Goal: Task Accomplishment & Management: Use online tool/utility

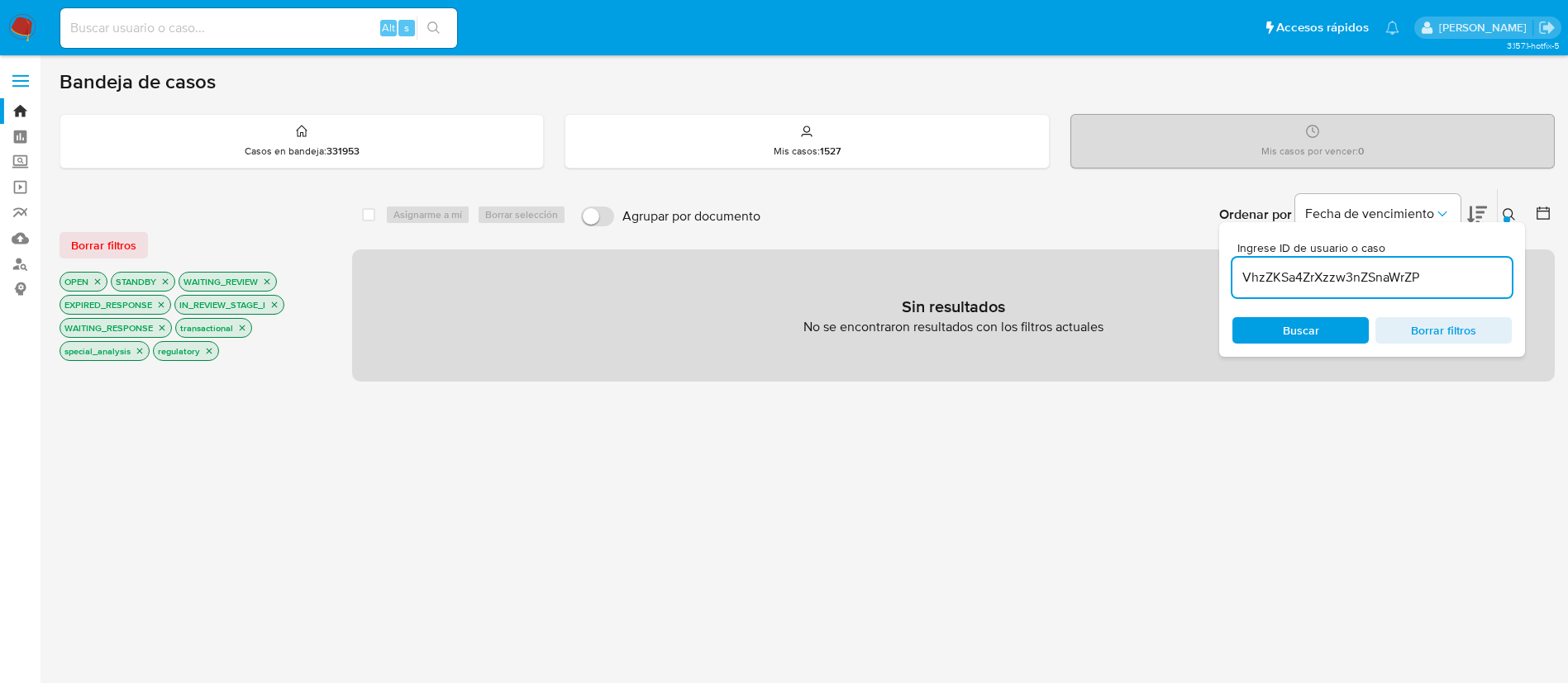
click at [1430, 275] on input "VhzZKSa4ZrXzzw3nZSnaWrZP" at bounding box center [1372, 278] width 280 height 21
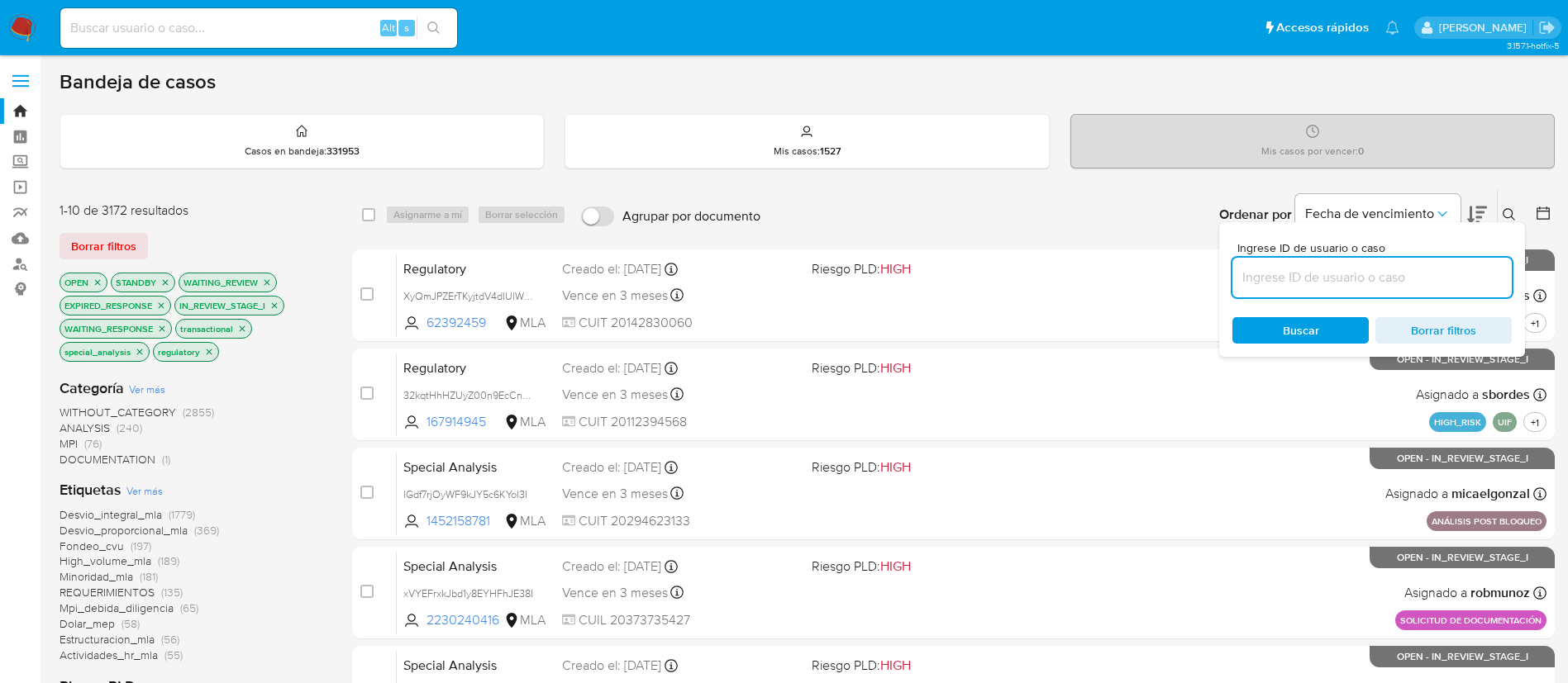
click at [1509, 208] on icon at bounding box center [1509, 214] width 13 height 13
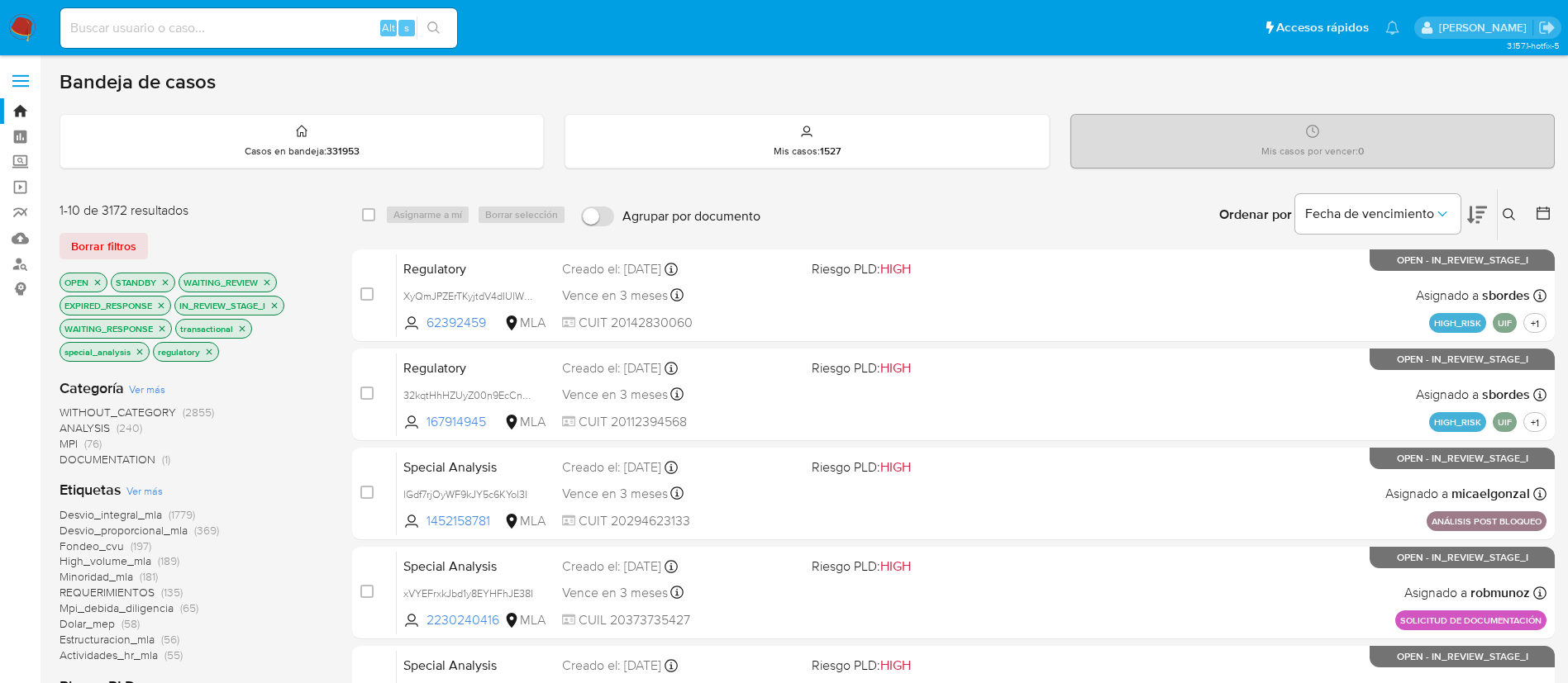
click at [973, 212] on div "Ordenar por Fecha de vencimiento No es posible ordenar los resultados mientras …" at bounding box center [1161, 215] width 786 height 51
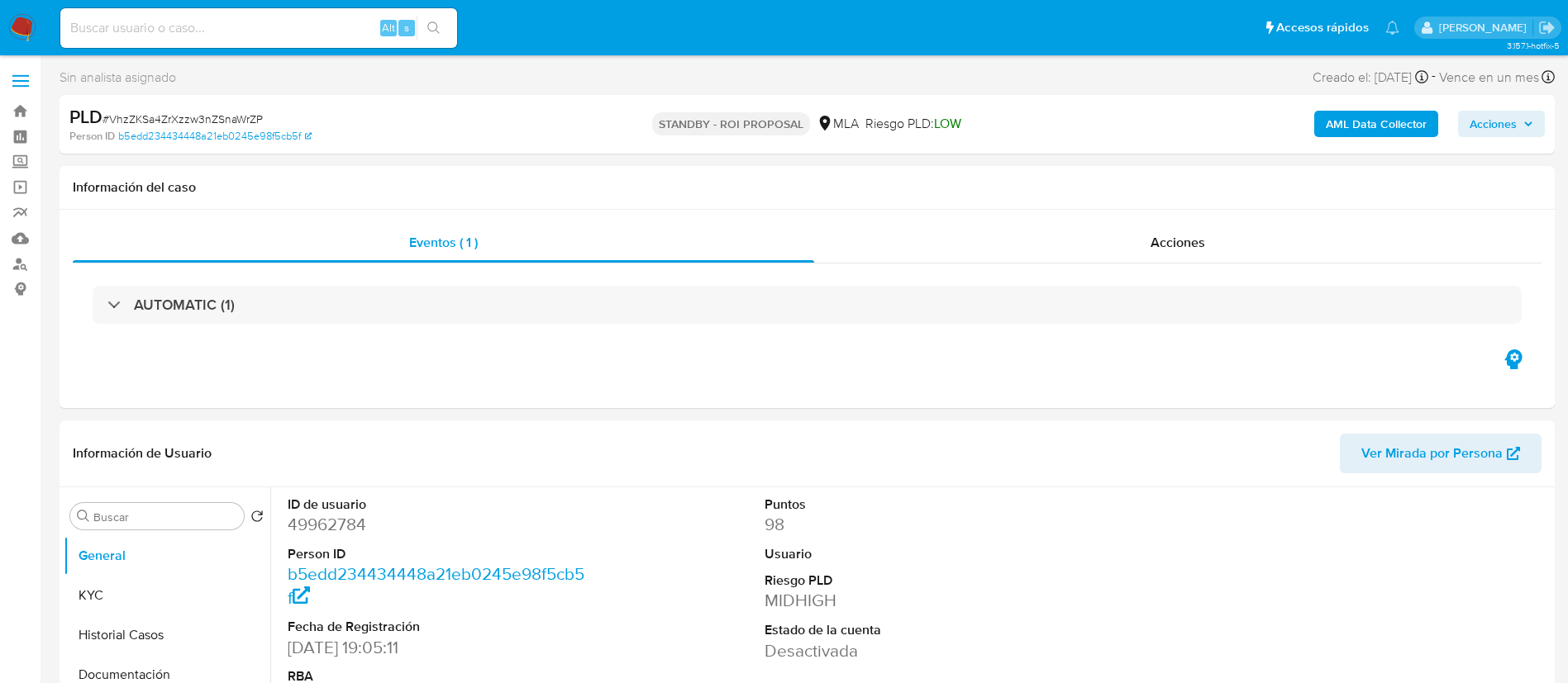
select select "10"
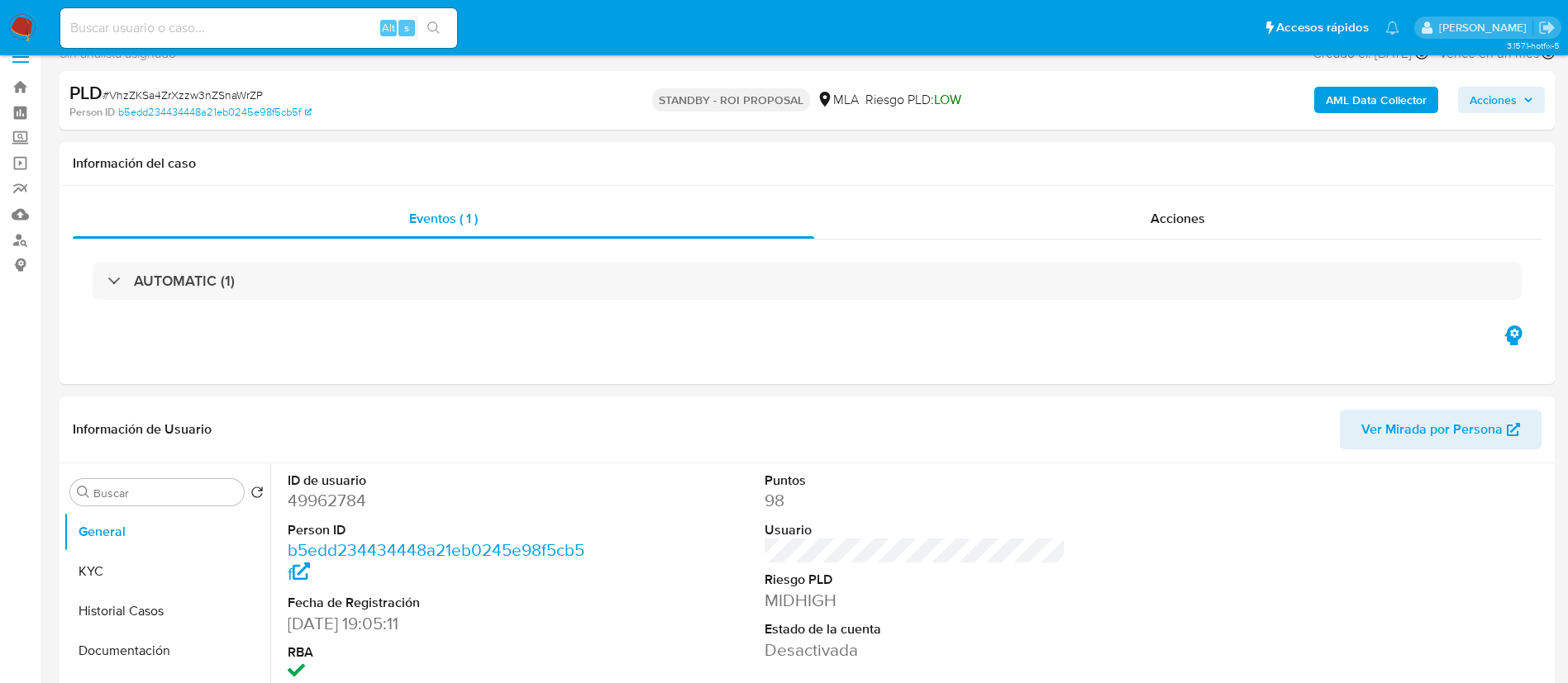
scroll to position [25, 0]
paste input "gN7IIzwZWcAzj0dgPIu6dAmj"
click at [255, 34] on input at bounding box center [258, 28] width 397 height 21
type input "gN7IIzwZWcAzj0dgPIu6dAmj"
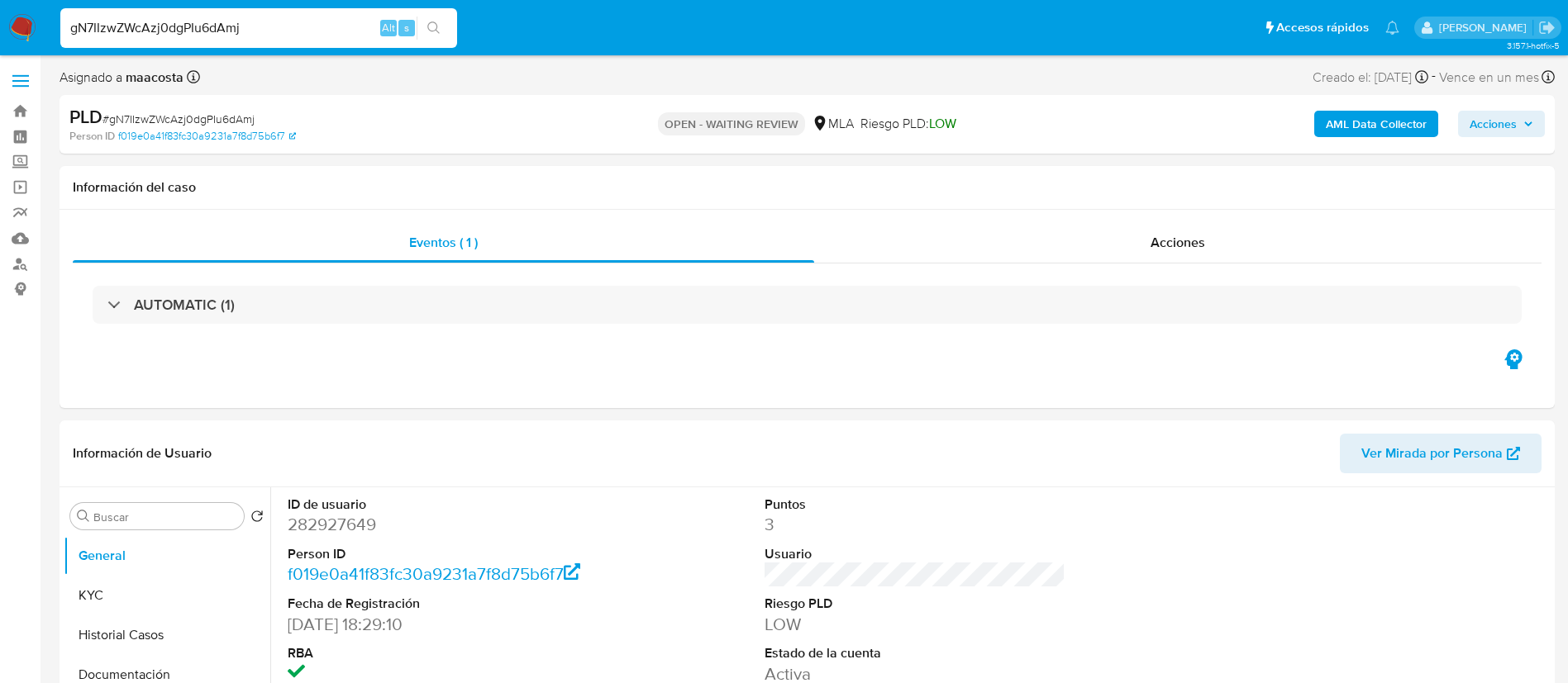
select select "10"
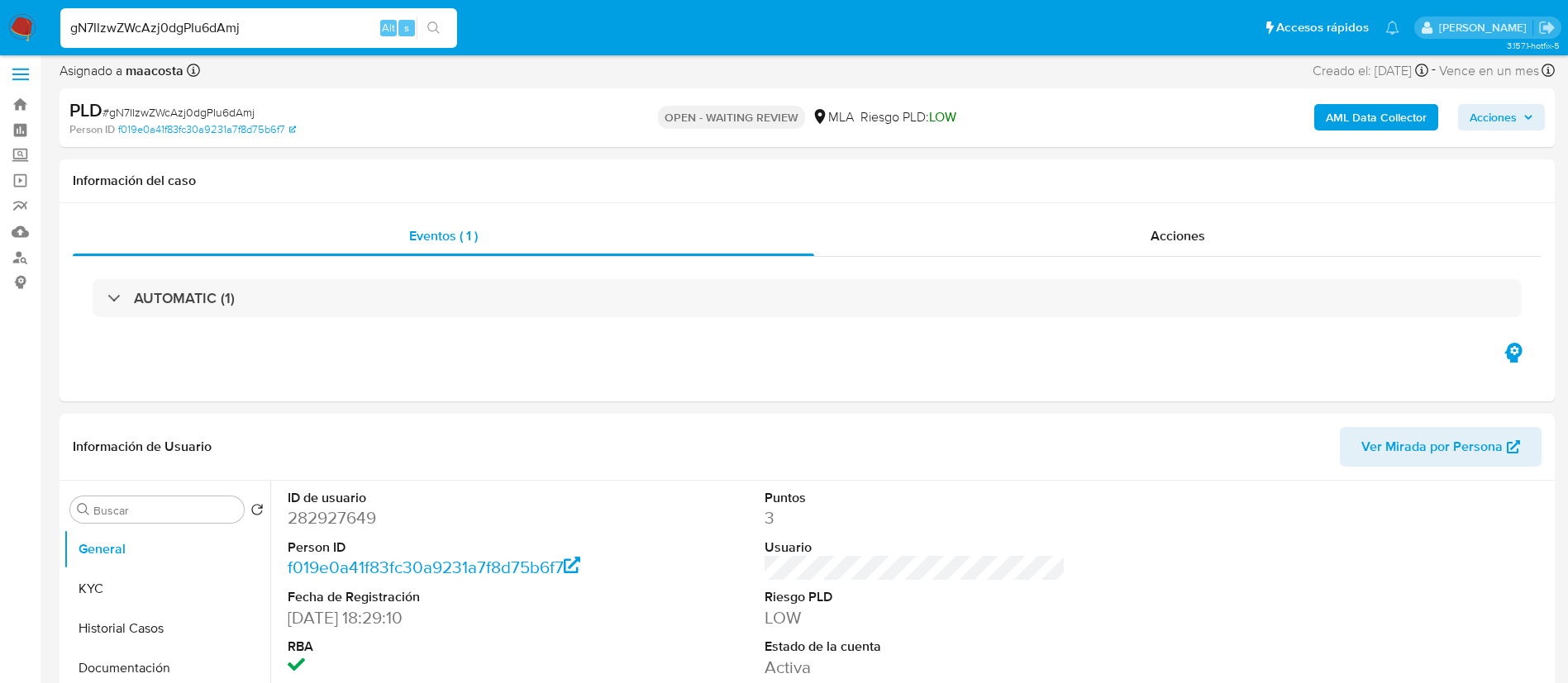
scroll to position [8, 0]
click at [126, 659] on button "Documentación" at bounding box center [161, 668] width 194 height 40
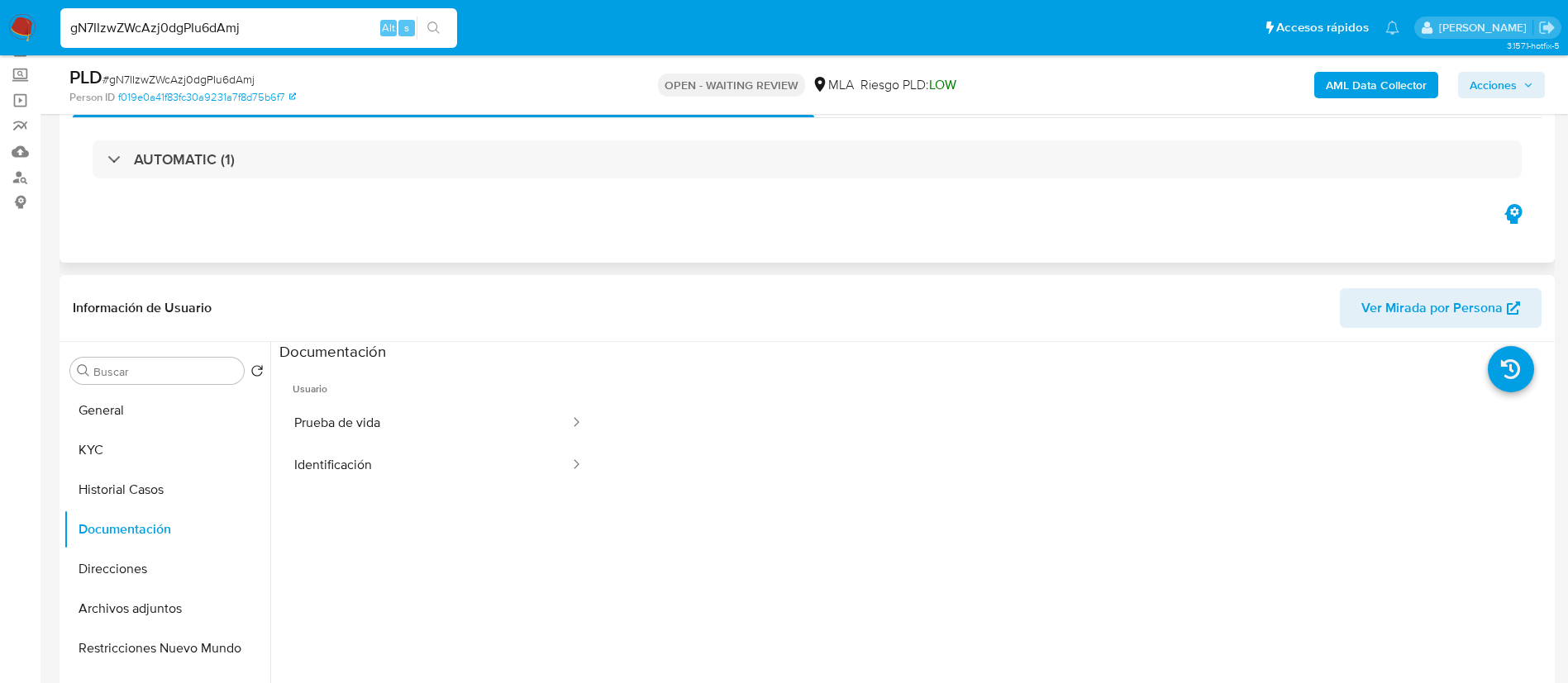
scroll to position [86, 0]
click at [147, 614] on button "Archivos adjuntos" at bounding box center [161, 609] width 194 height 40
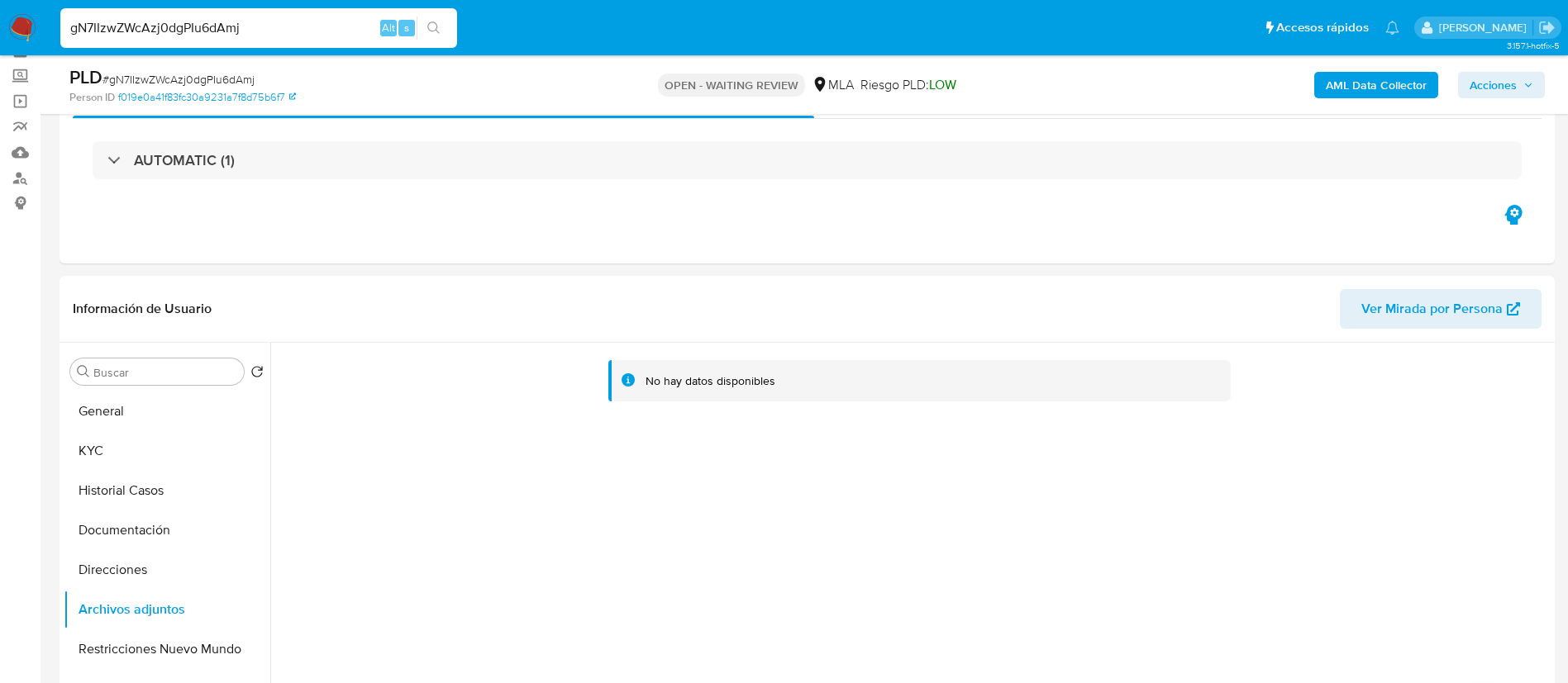
click at [1384, 89] on b "AML Data Collector" at bounding box center [1376, 84] width 101 height 26
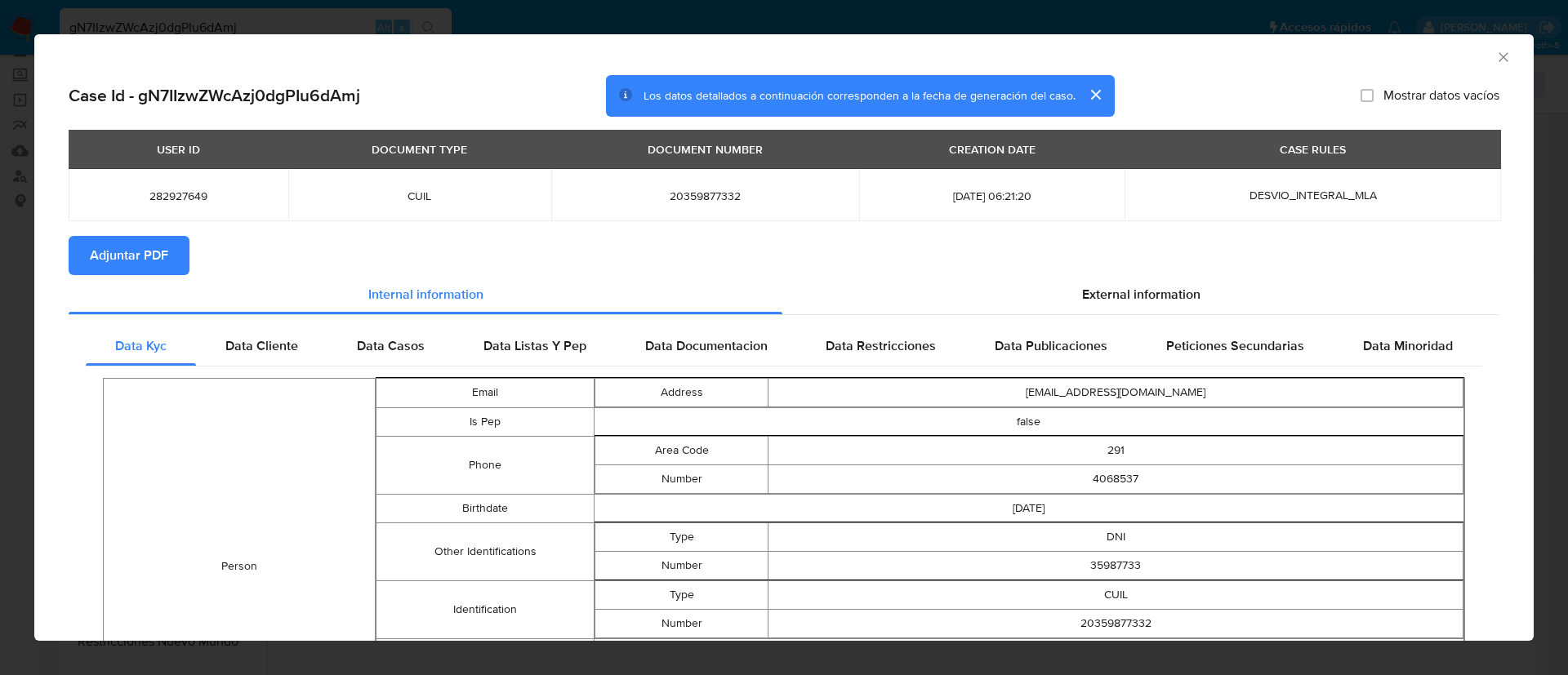
click at [149, 259] on span "Adjuntar PDF" at bounding box center [129, 256] width 78 height 36
click at [1086, 95] on button "cerrar" at bounding box center [1095, 95] width 39 height 39
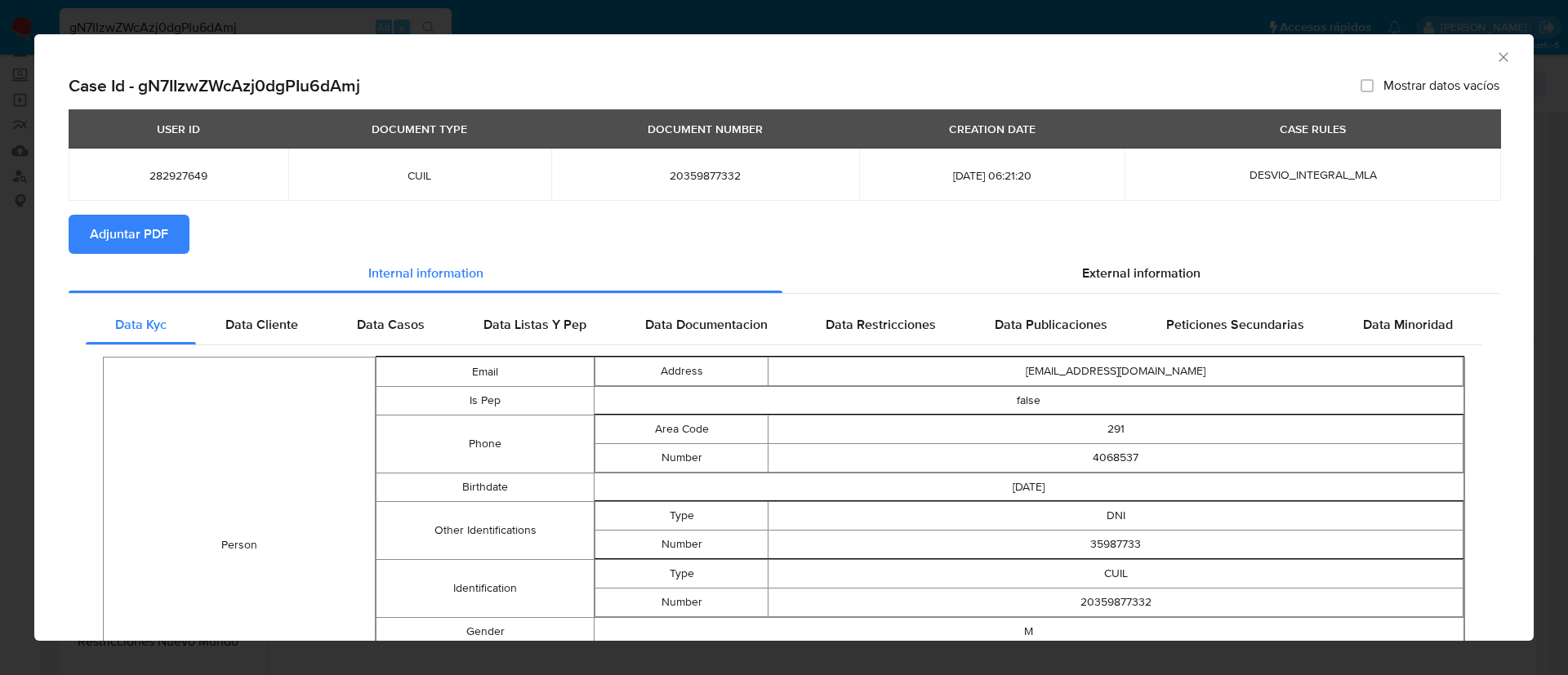
click at [1495, 57] on icon "Cerrar ventana" at bounding box center [1503, 56] width 16 height 16
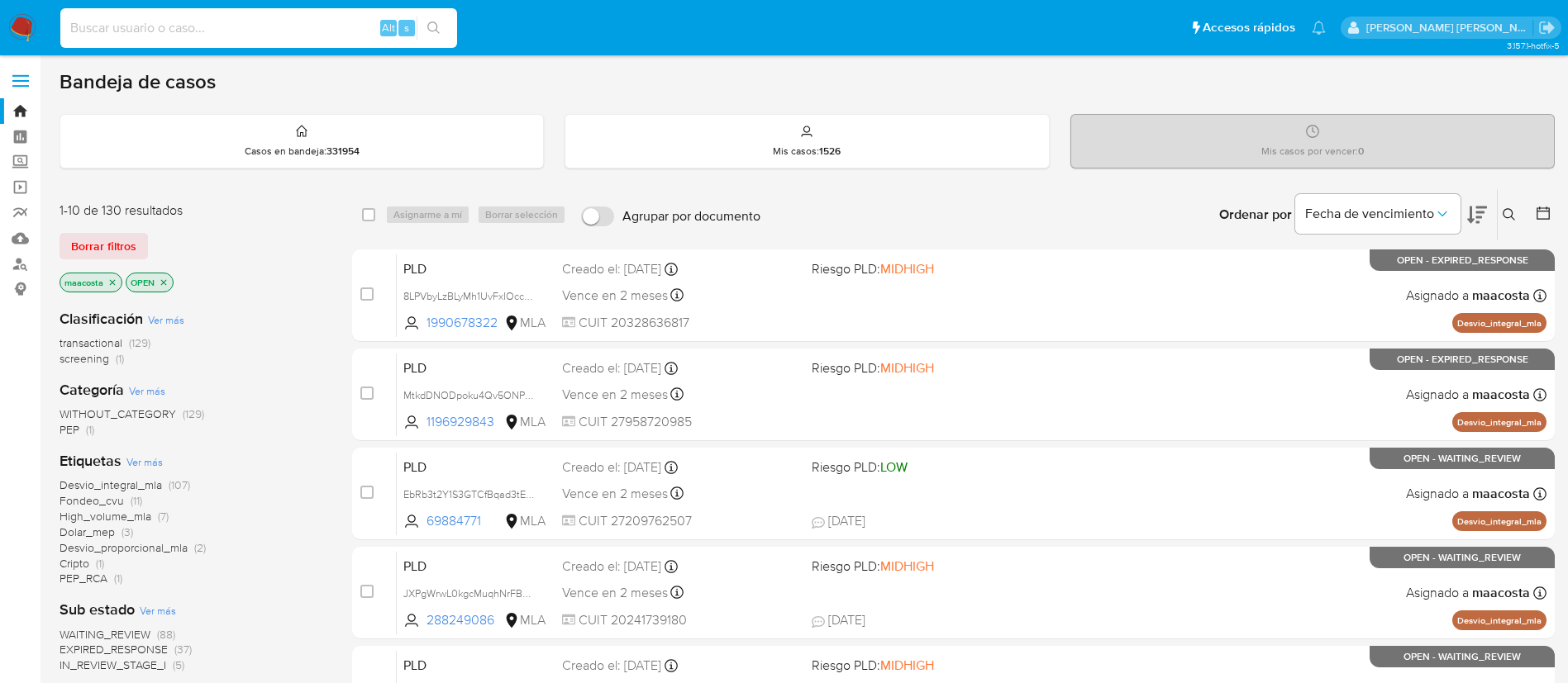
click at [286, 25] on input at bounding box center [258, 28] width 397 height 21
paste input "J9dpMUqE4TU3wrhSbsMuq1zA"
type input "J9dpMUqE4TU3wrhSbsMuq1zA"
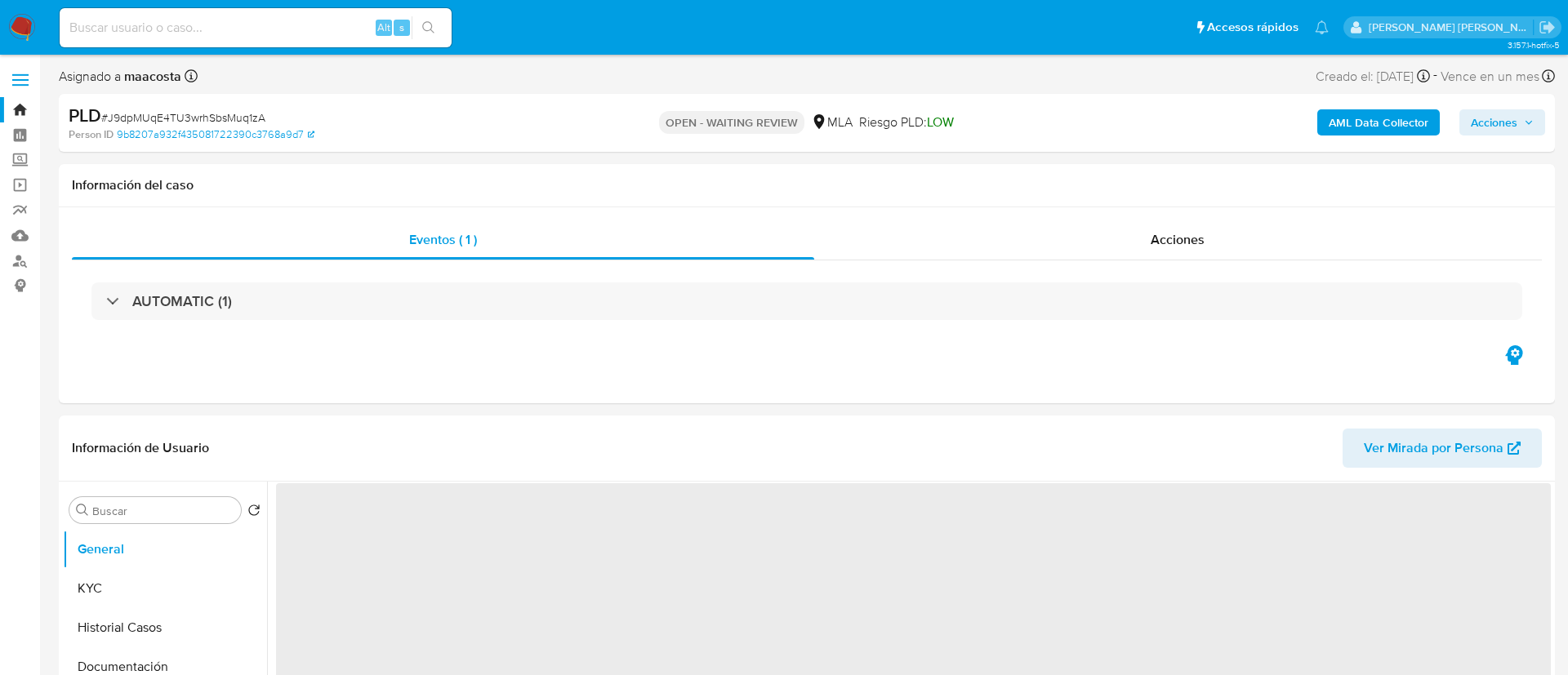
select select "10"
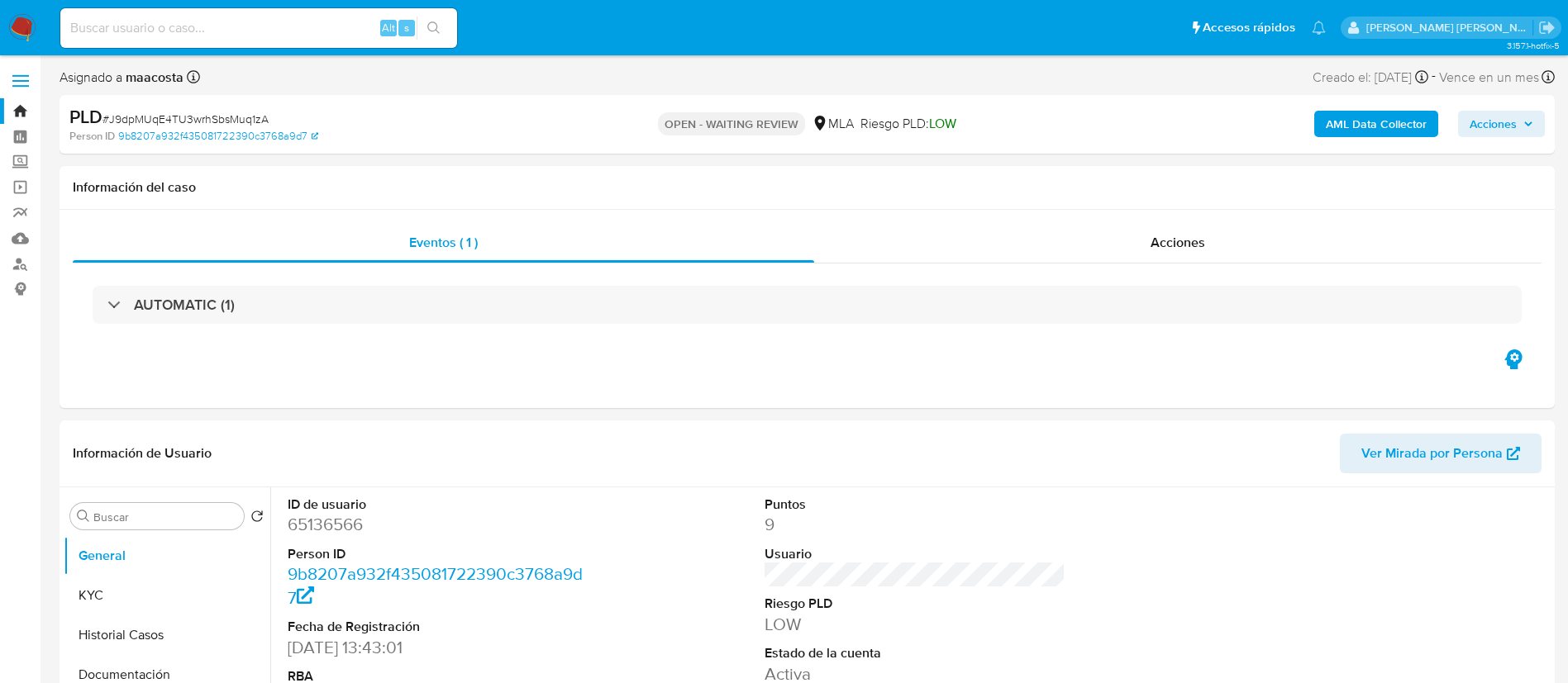
click at [1376, 117] on b "AML Data Collector" at bounding box center [1376, 123] width 101 height 26
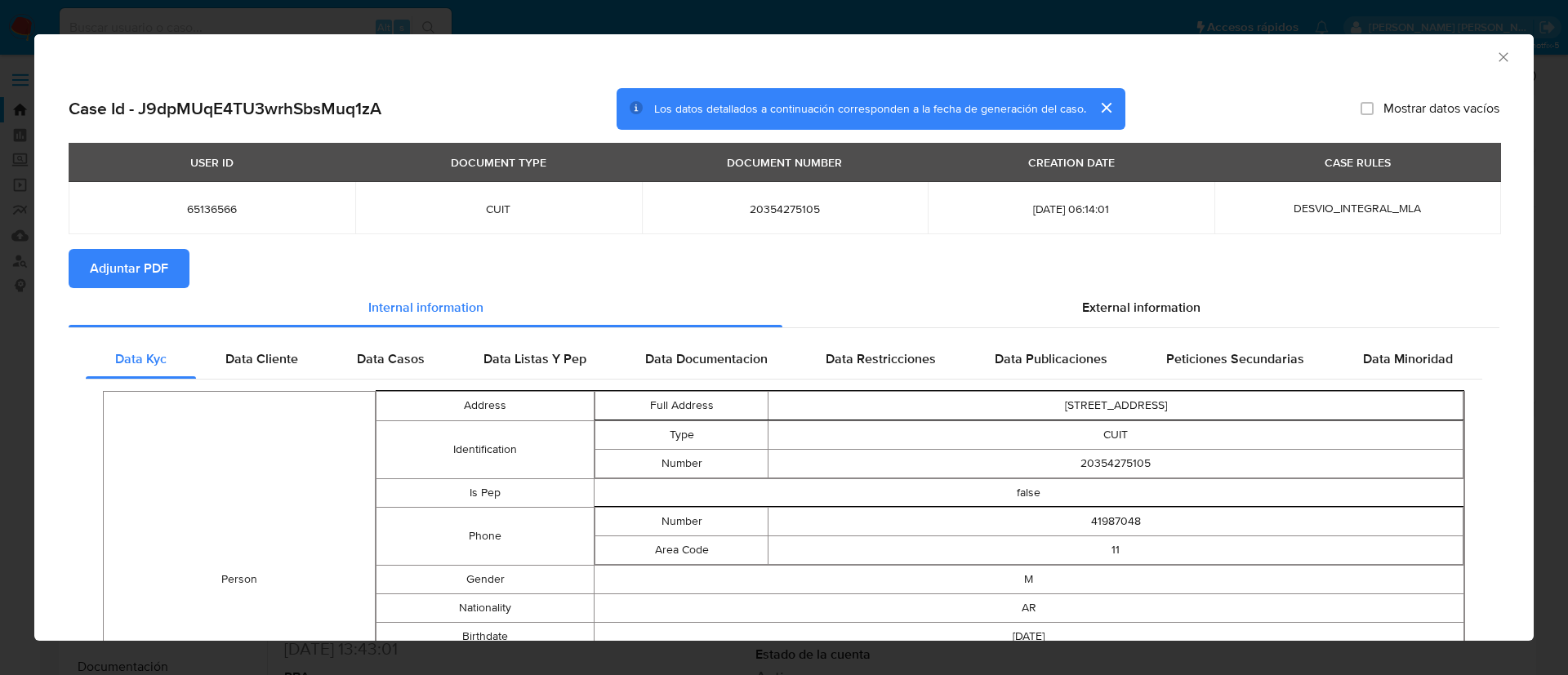
click at [149, 259] on span "Adjuntar PDF" at bounding box center [129, 269] width 78 height 36
click at [1495, 57] on icon "Cerrar ventana" at bounding box center [1503, 56] width 16 height 16
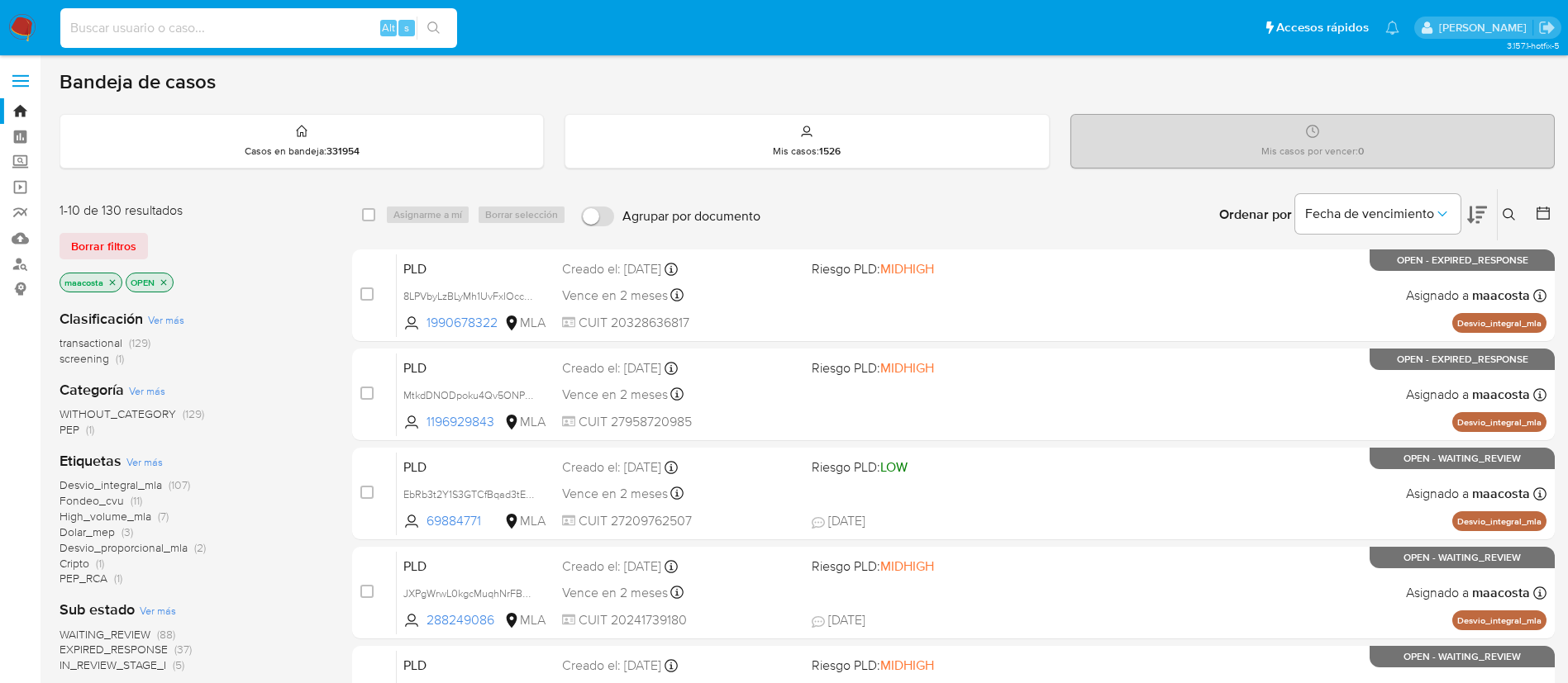
click at [286, 25] on input at bounding box center [258, 28] width 397 height 21
paste input "wyqHVqe5xLbcMznU1u4qyCJ7"
type input "wyqHVqe5xLbcMznU1u4qyCJ7"
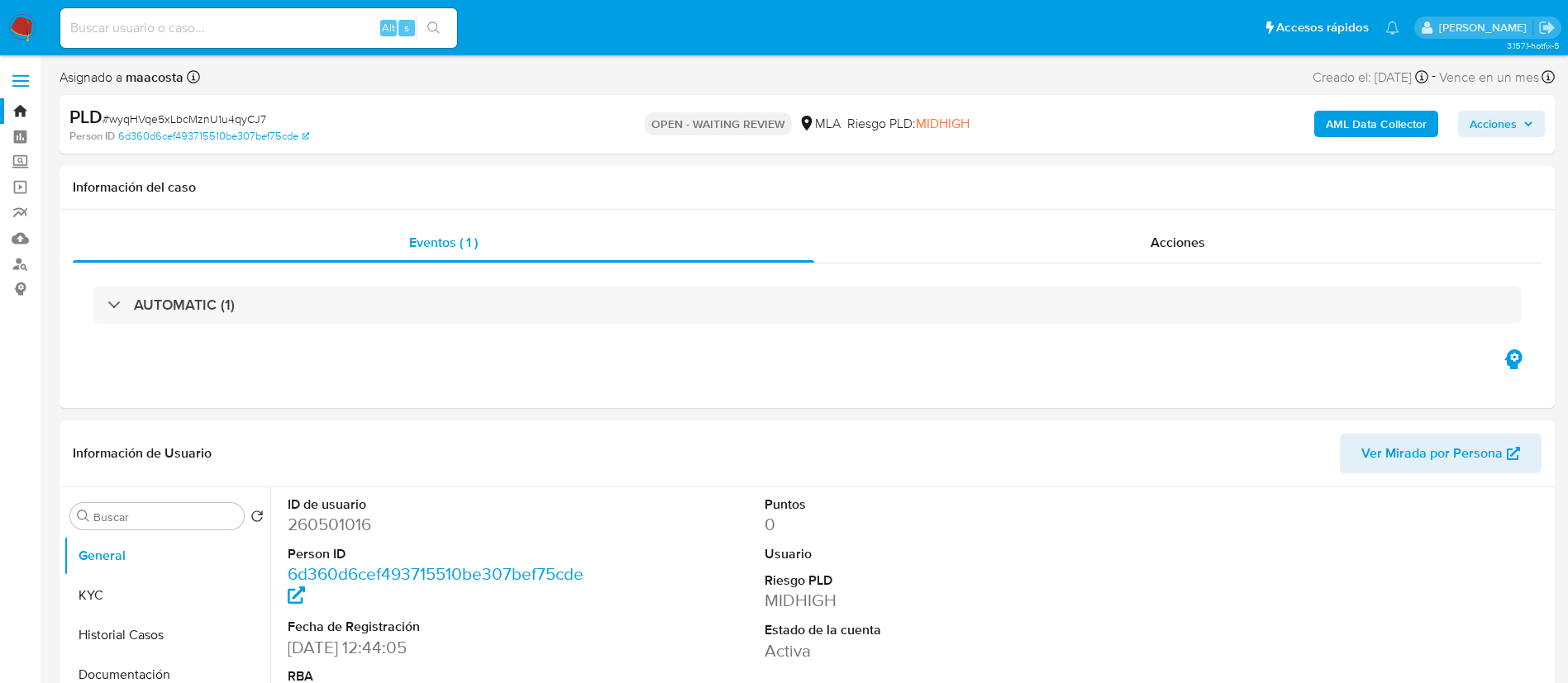
select select "10"
click at [1376, 117] on b "AML Data Collector" at bounding box center [1376, 123] width 101 height 26
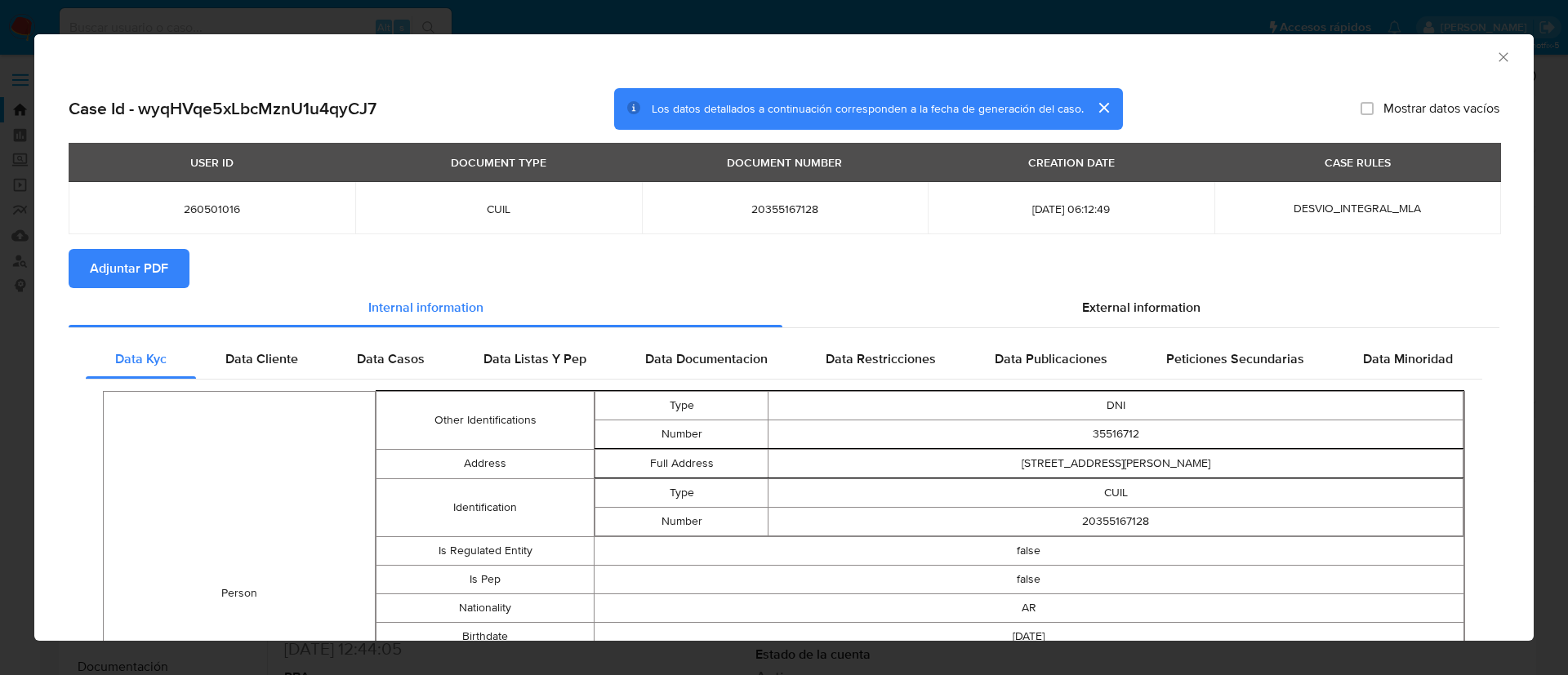
click at [149, 259] on span "Adjuntar PDF" at bounding box center [129, 269] width 78 height 36
click at [1495, 57] on icon "Cerrar ventana" at bounding box center [1503, 56] width 16 height 16
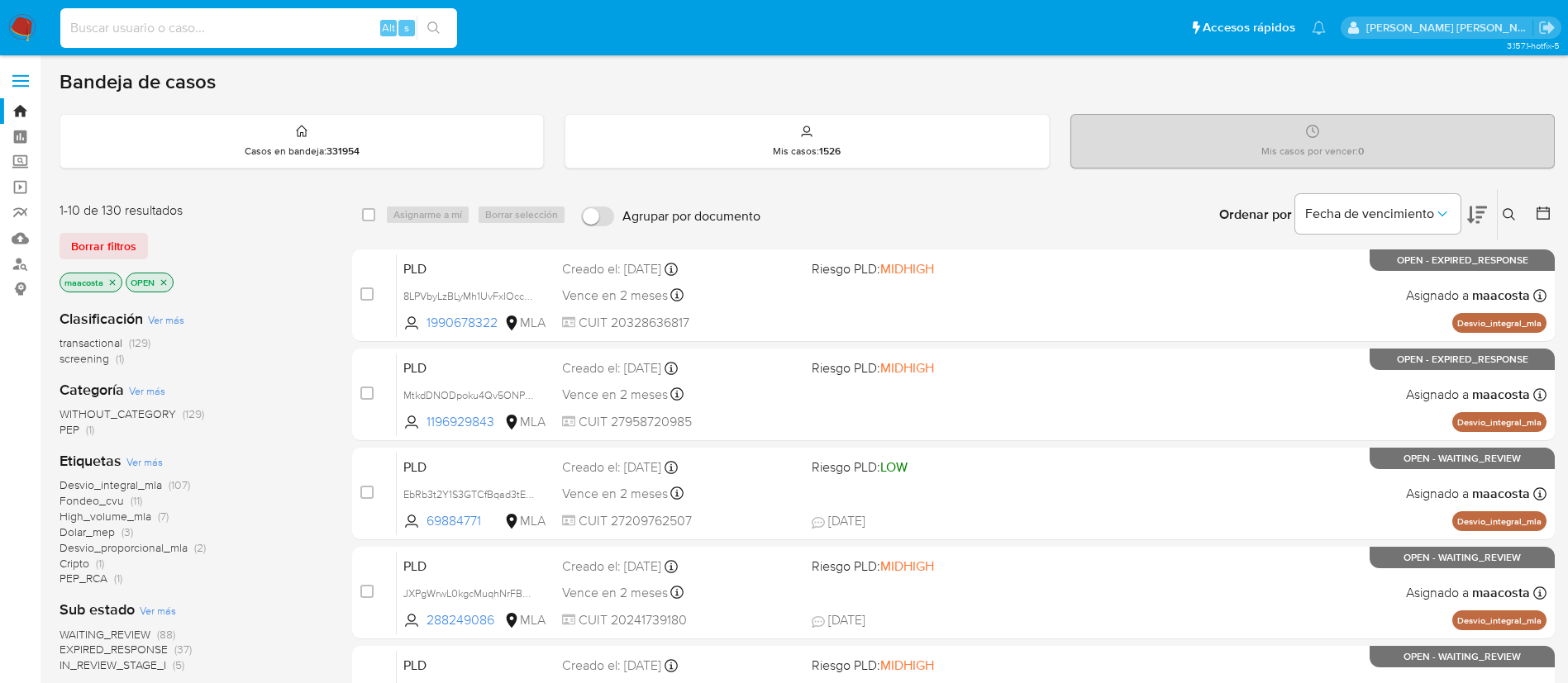
click at [286, 25] on input at bounding box center [258, 28] width 397 height 21
paste input "v3Gy2n8UaQxjPA50swKRoUrY"
type input "v3Gy2n8UaQxjPA50swKRoUrY"
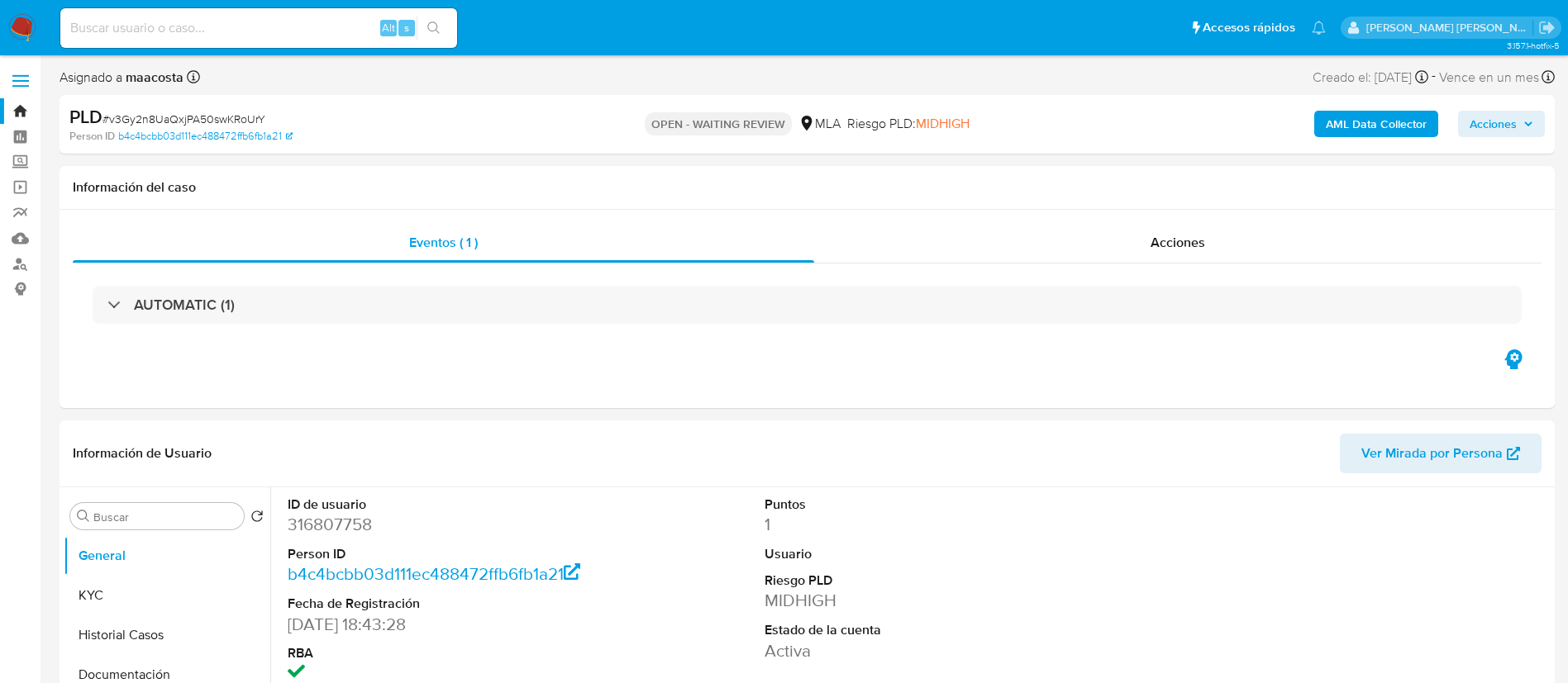
select select "10"
click at [1376, 117] on b "AML Data Collector" at bounding box center [1376, 123] width 101 height 26
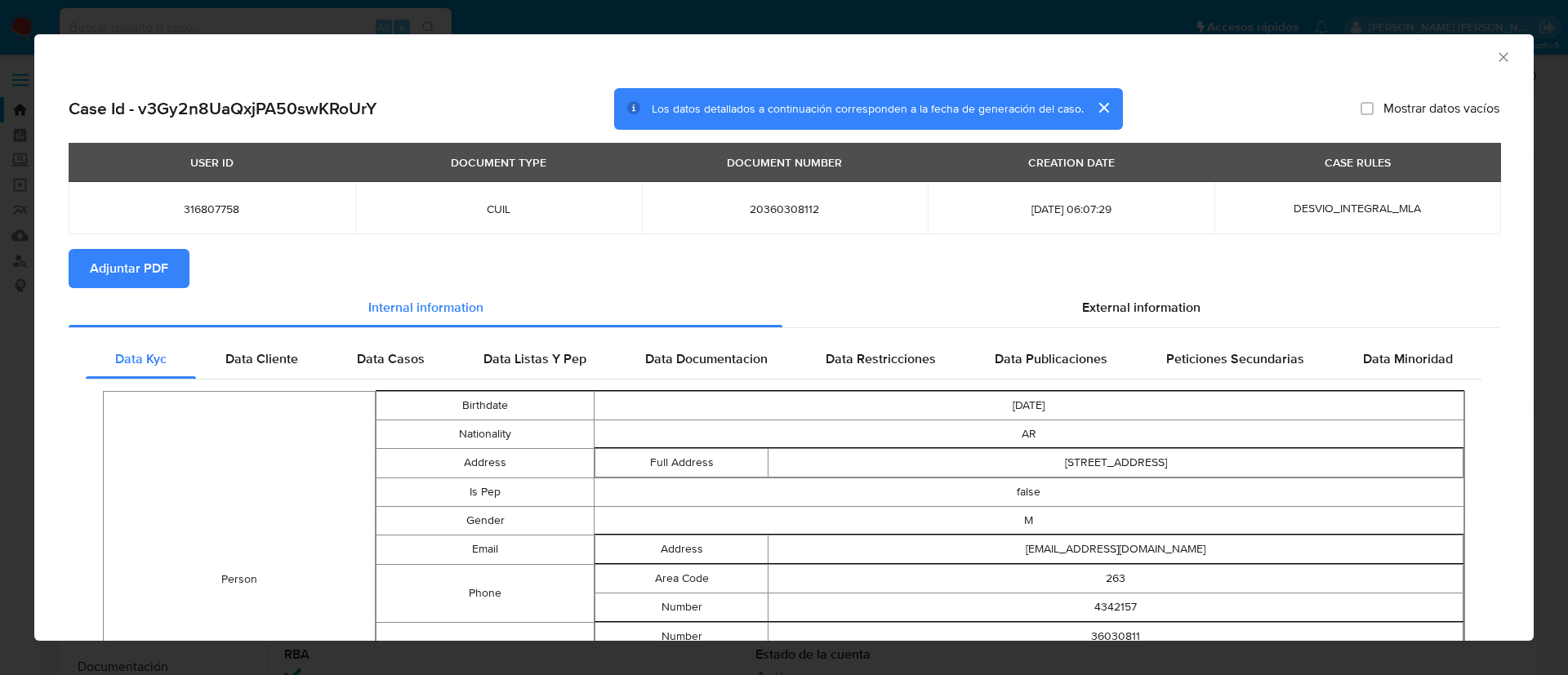
click at [149, 259] on span "Adjuntar PDF" at bounding box center [129, 269] width 78 height 36
click at [1495, 57] on icon "Cerrar ventana" at bounding box center [1503, 56] width 16 height 16
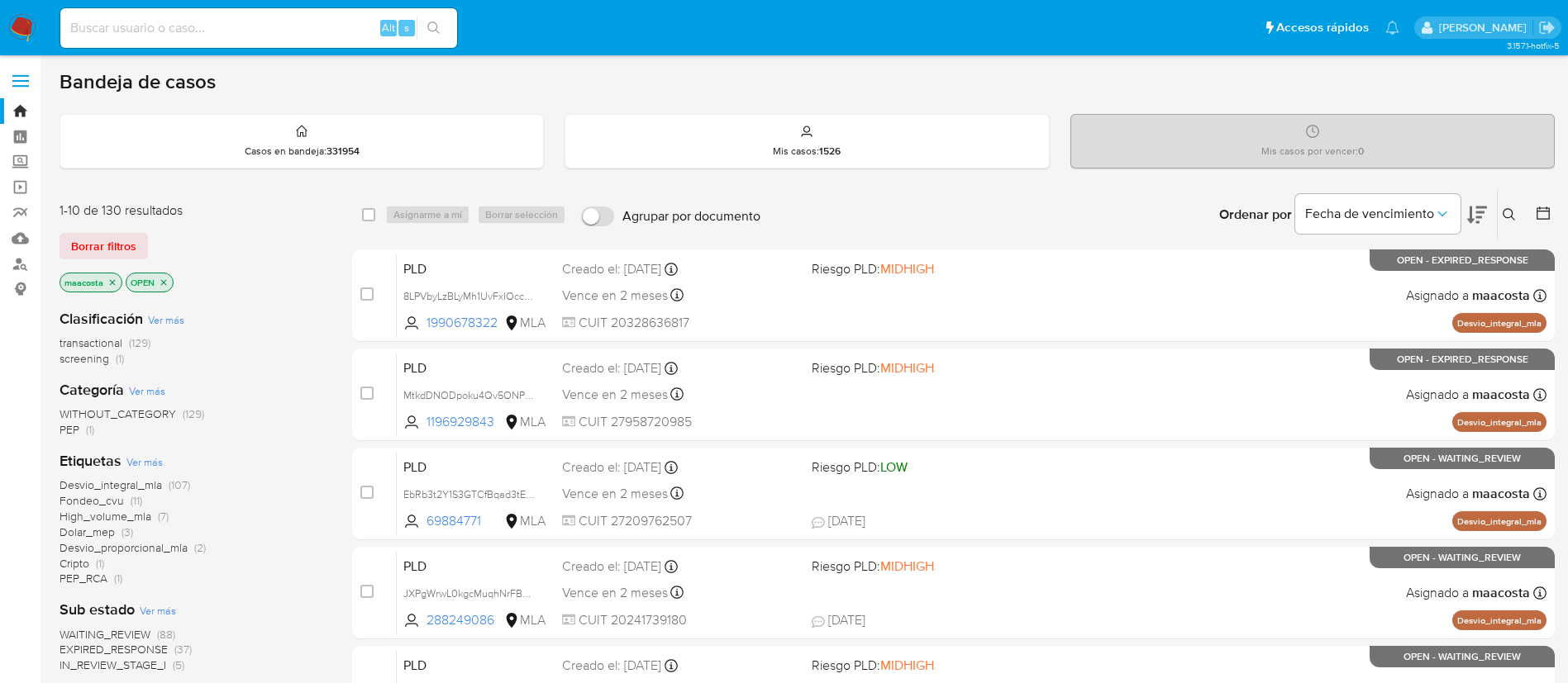
paste input "O0QzSNHB3wFGTgddhIrBOmQo"
click at [286, 25] on input "O0QzSNHB3wFGTgddhIrBOmQo" at bounding box center [258, 28] width 397 height 21
type input "O0QzSNHB3wFGTgddhIrBOmQo"
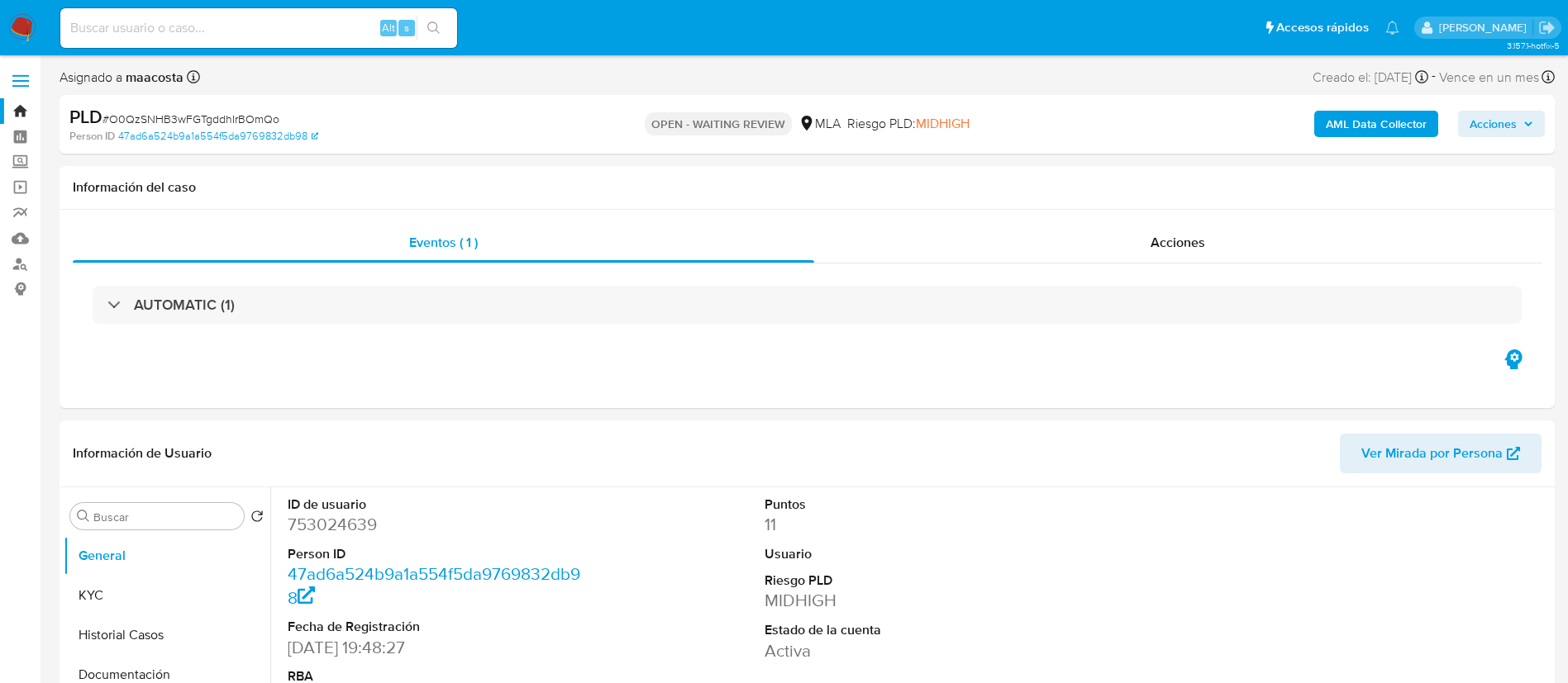
select select "10"
click at [1376, 117] on b "AML Data Collector" at bounding box center [1376, 123] width 101 height 26
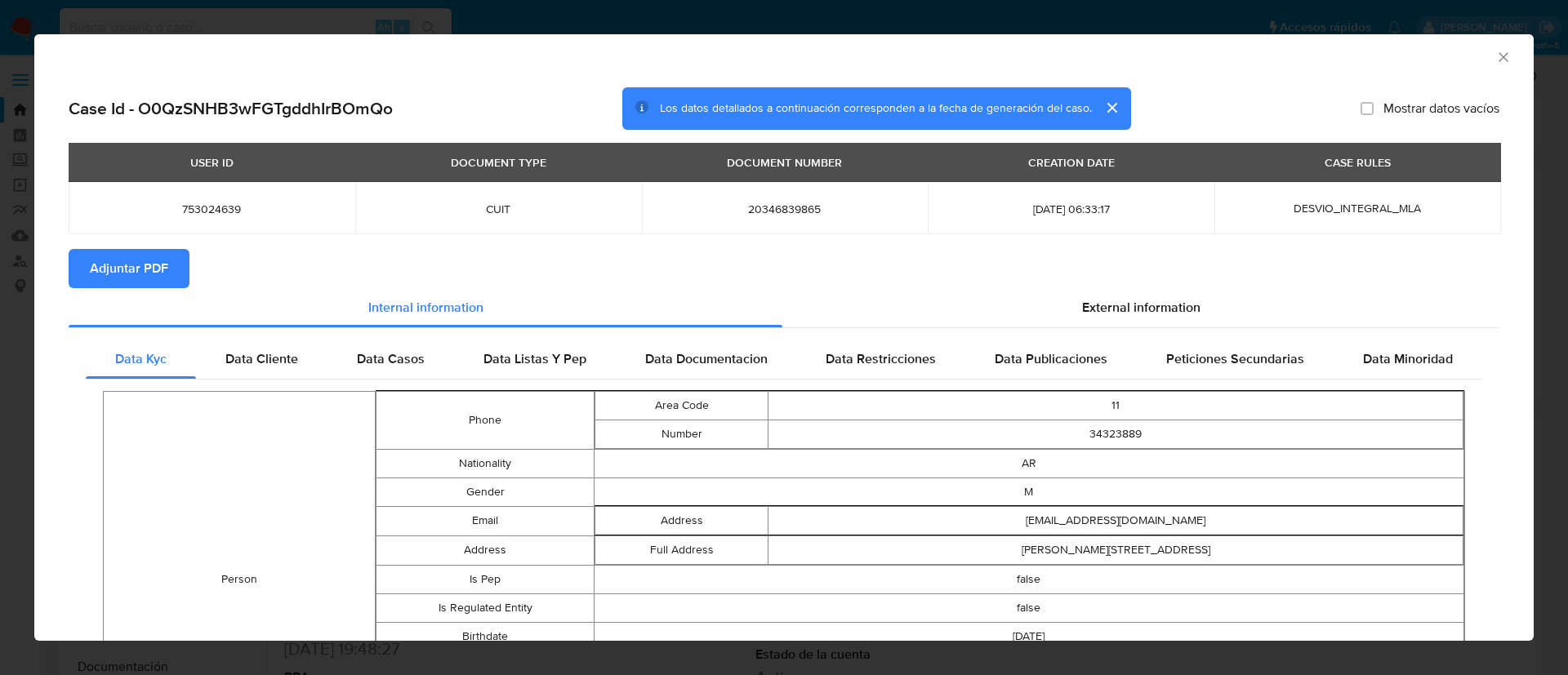
click at [149, 259] on span "Adjuntar PDF" at bounding box center [129, 269] width 78 height 36
click at [1495, 57] on icon "Cerrar ventana" at bounding box center [1503, 56] width 16 height 16
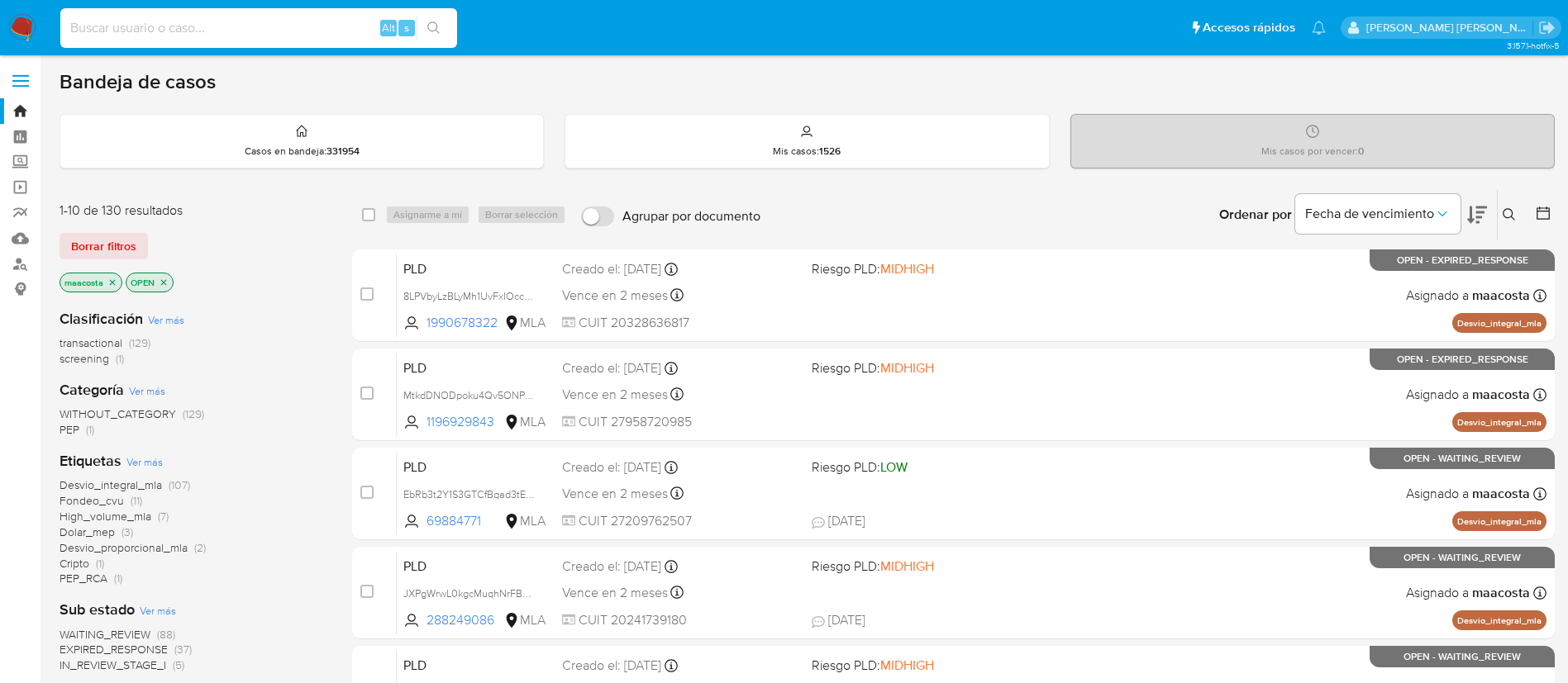
click at [322, 21] on input at bounding box center [258, 28] width 397 height 21
paste input "ngJr9wCg8dqe3bCzJXQwbdLj"
type input "ngJr9wCg8dqe3bCzJXQwbdLj"
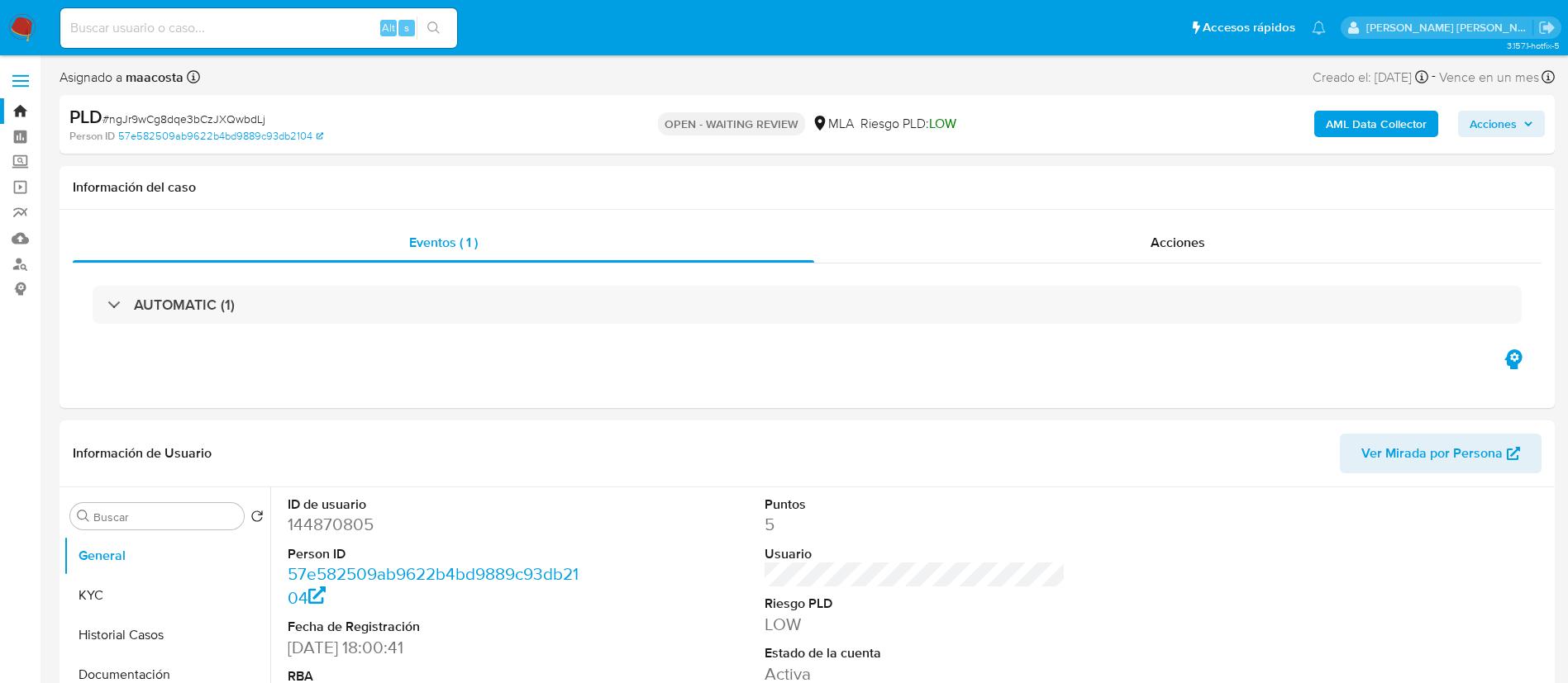
select select "10"
click at [1376, 117] on b "AML Data Collector" at bounding box center [1376, 123] width 101 height 26
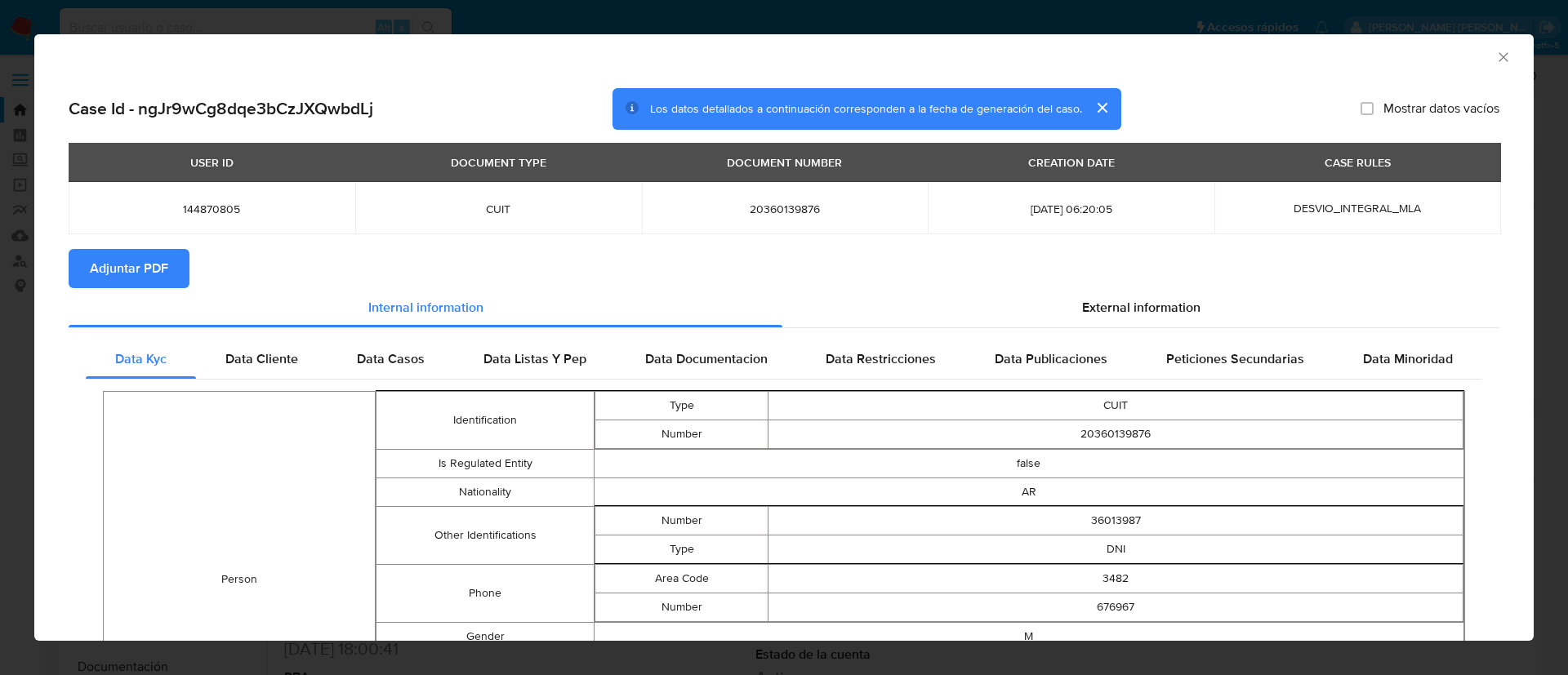
click at [149, 259] on span "Adjuntar PDF" at bounding box center [129, 269] width 78 height 36
click at [1495, 57] on icon "Cerrar ventana" at bounding box center [1503, 56] width 16 height 16
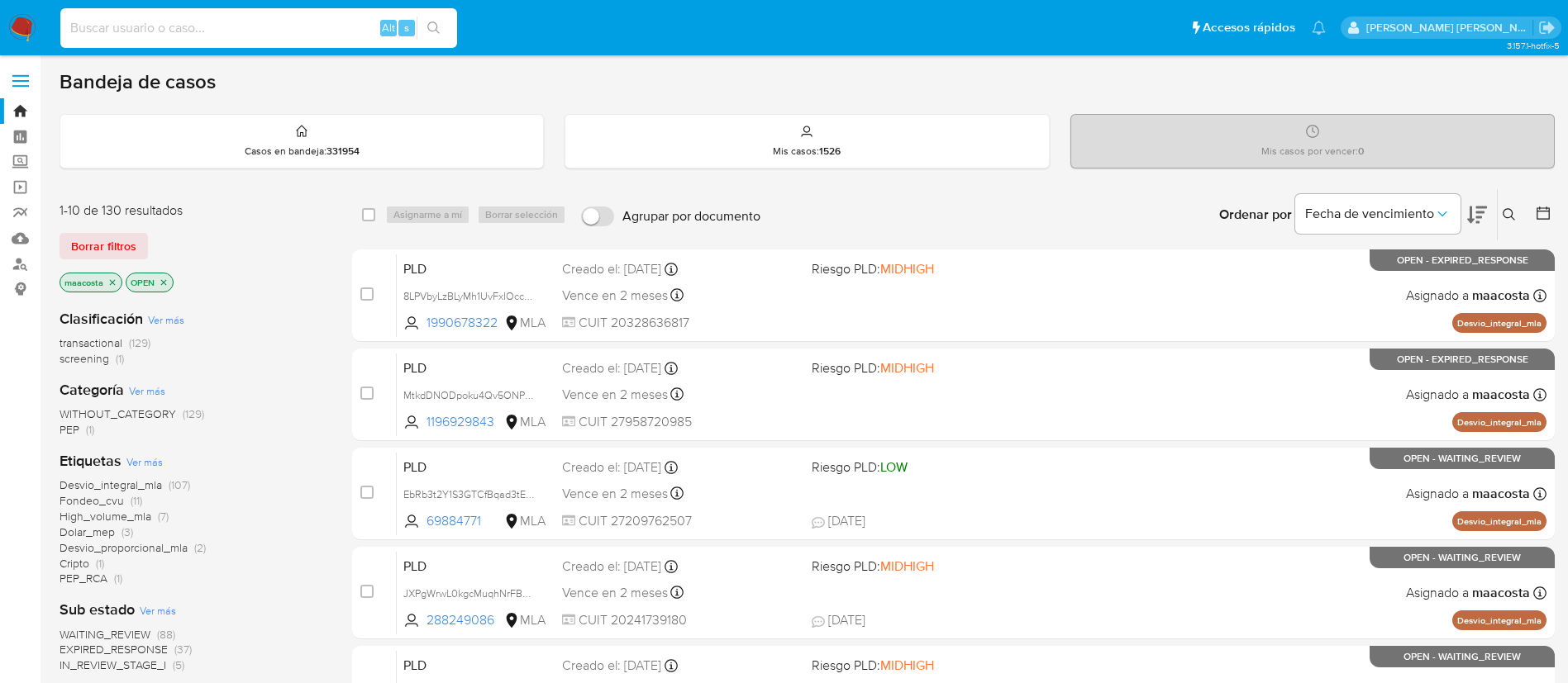
click at [246, 31] on input at bounding box center [258, 28] width 397 height 21
paste input "CcoXj0FTXymozNpz0PHyo9Mi"
type input "CcoXj0FTXymozNpz0PHyo9Mi"
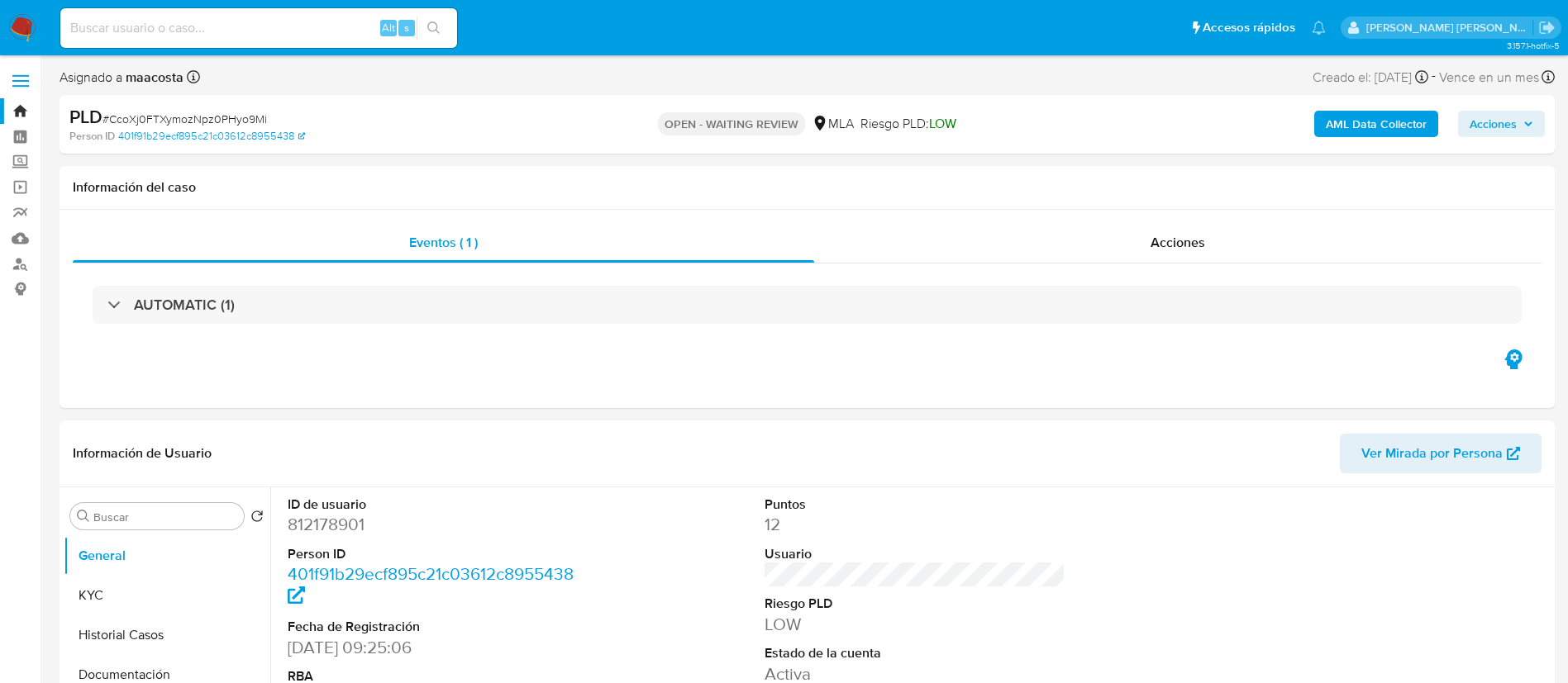
scroll to position [49, 0]
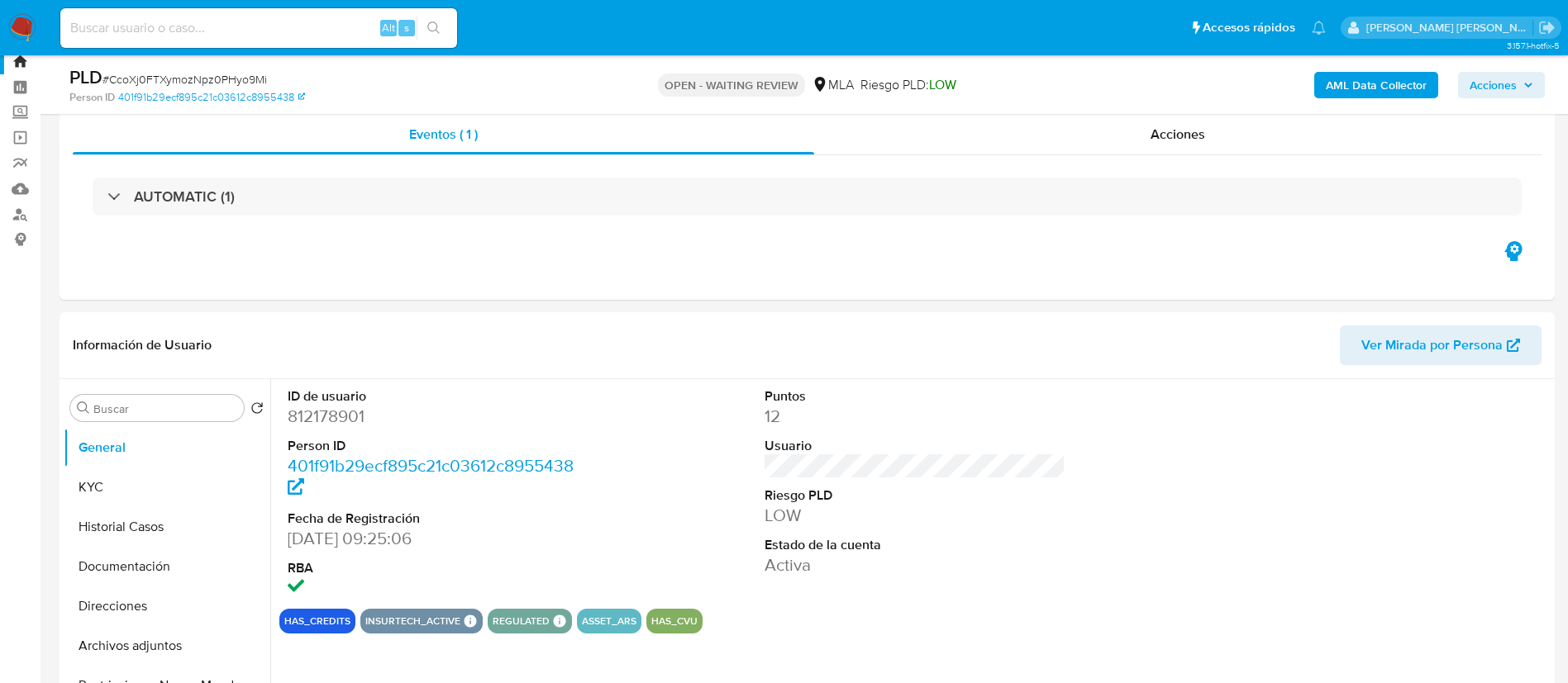
select select "10"
click at [1376, 117] on div "Acciones" at bounding box center [1178, 134] width 728 height 40
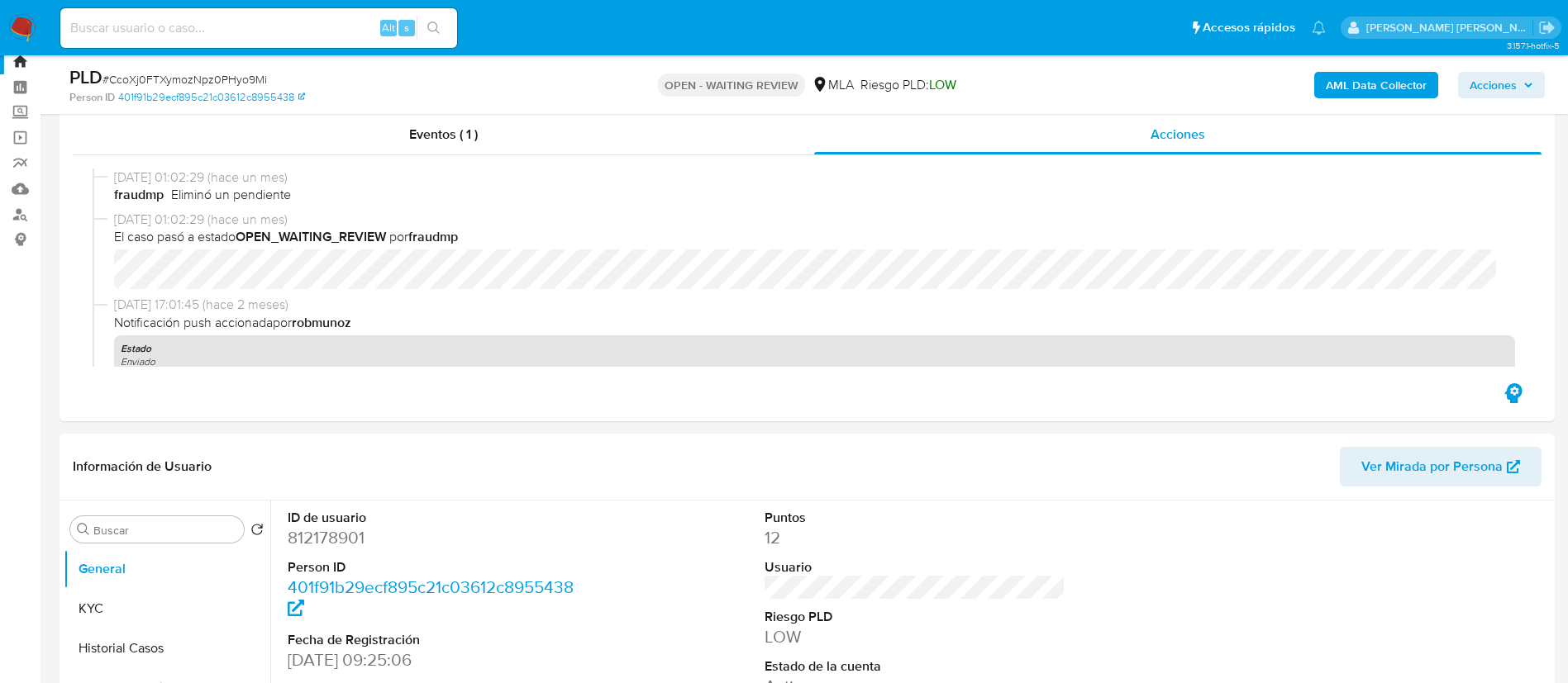
click at [1355, 87] on b "AML Data Collector" at bounding box center [1376, 84] width 101 height 26
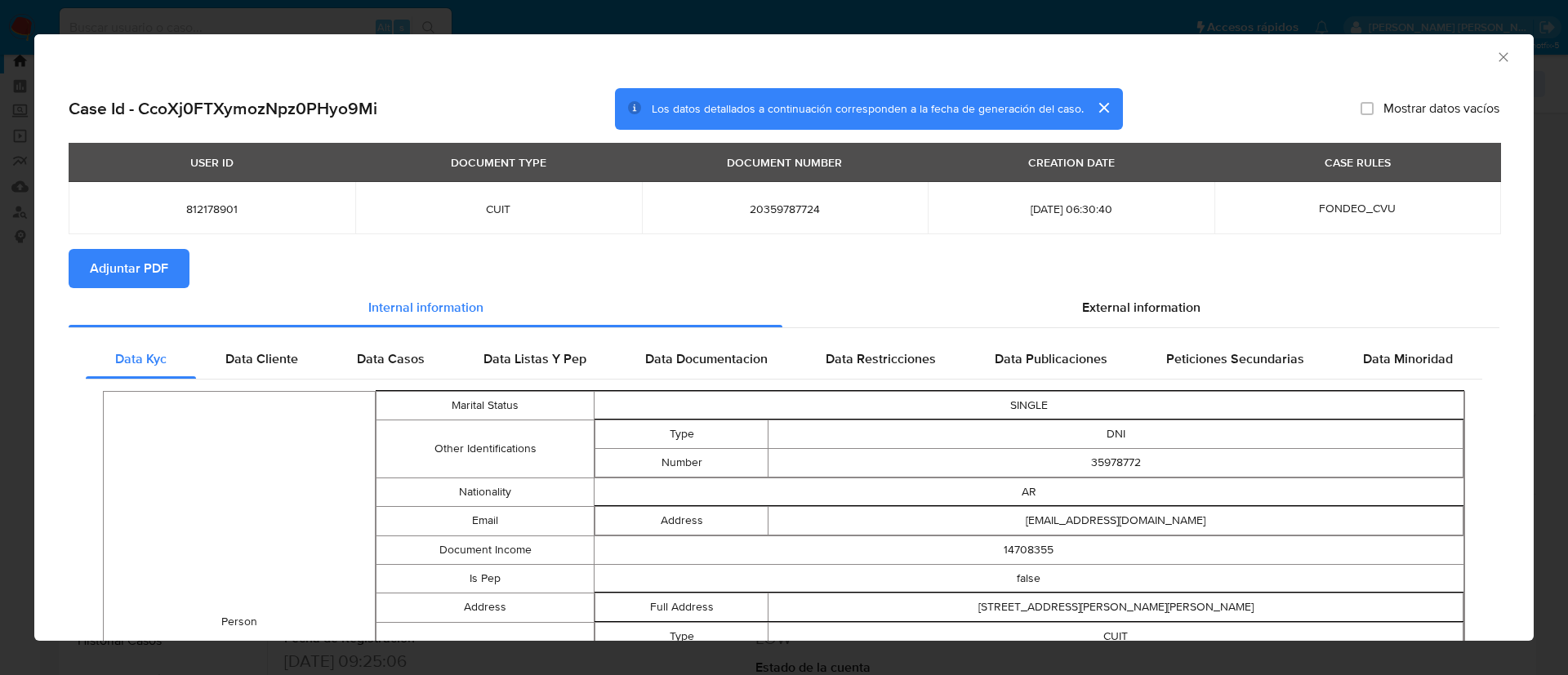
click at [149, 259] on span "Adjuntar PDF" at bounding box center [129, 269] width 78 height 36
click at [1495, 57] on icon "Cerrar ventana" at bounding box center [1503, 56] width 16 height 16
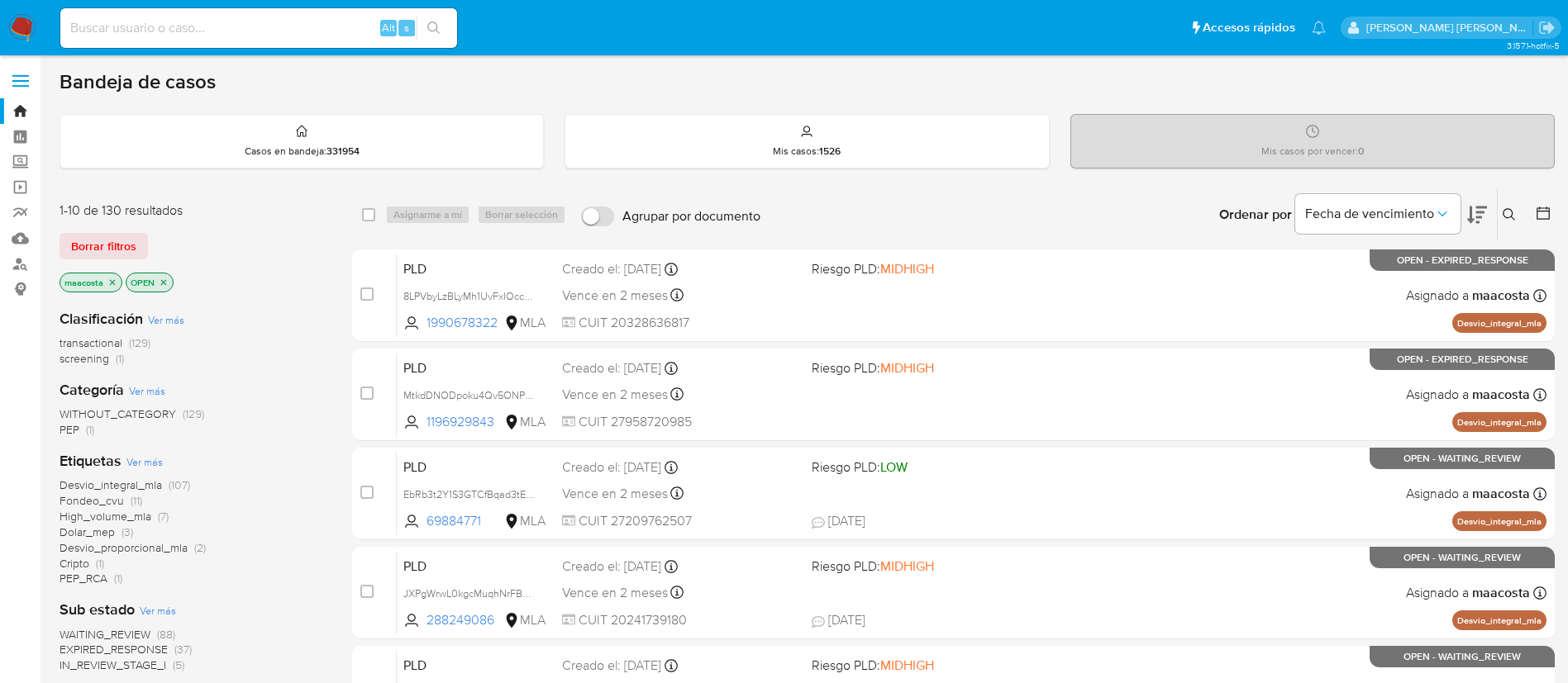
paste input "x4kwFqqssuELpWWVAs3ecvsw"
click at [307, 33] on input "x4kwFqqssuELpWWVAs3ecvsw" at bounding box center [258, 28] width 397 height 21
type input "x4kwFqqssuELpWWVAs3ecvsw"
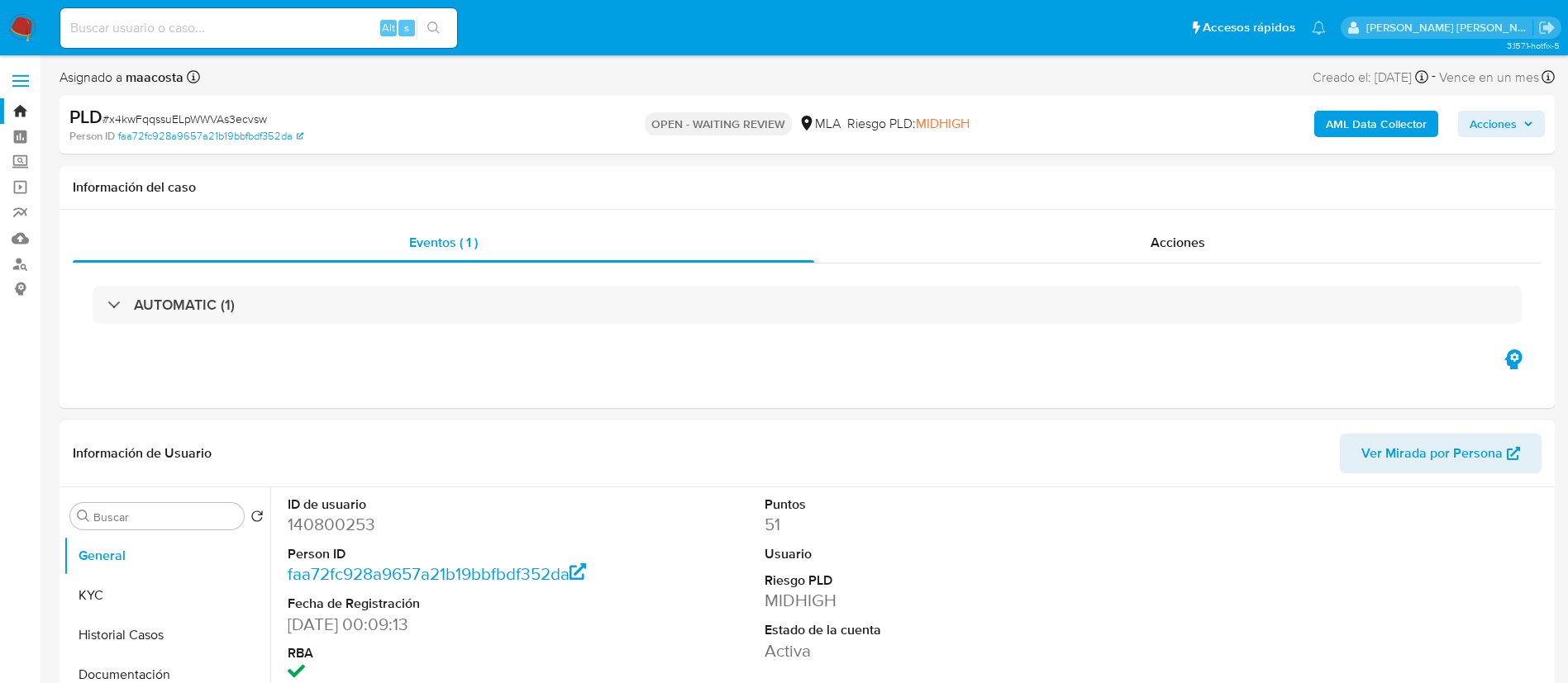
select select "10"
click at [1376, 117] on b "AML Data Collector" at bounding box center [1376, 123] width 101 height 26
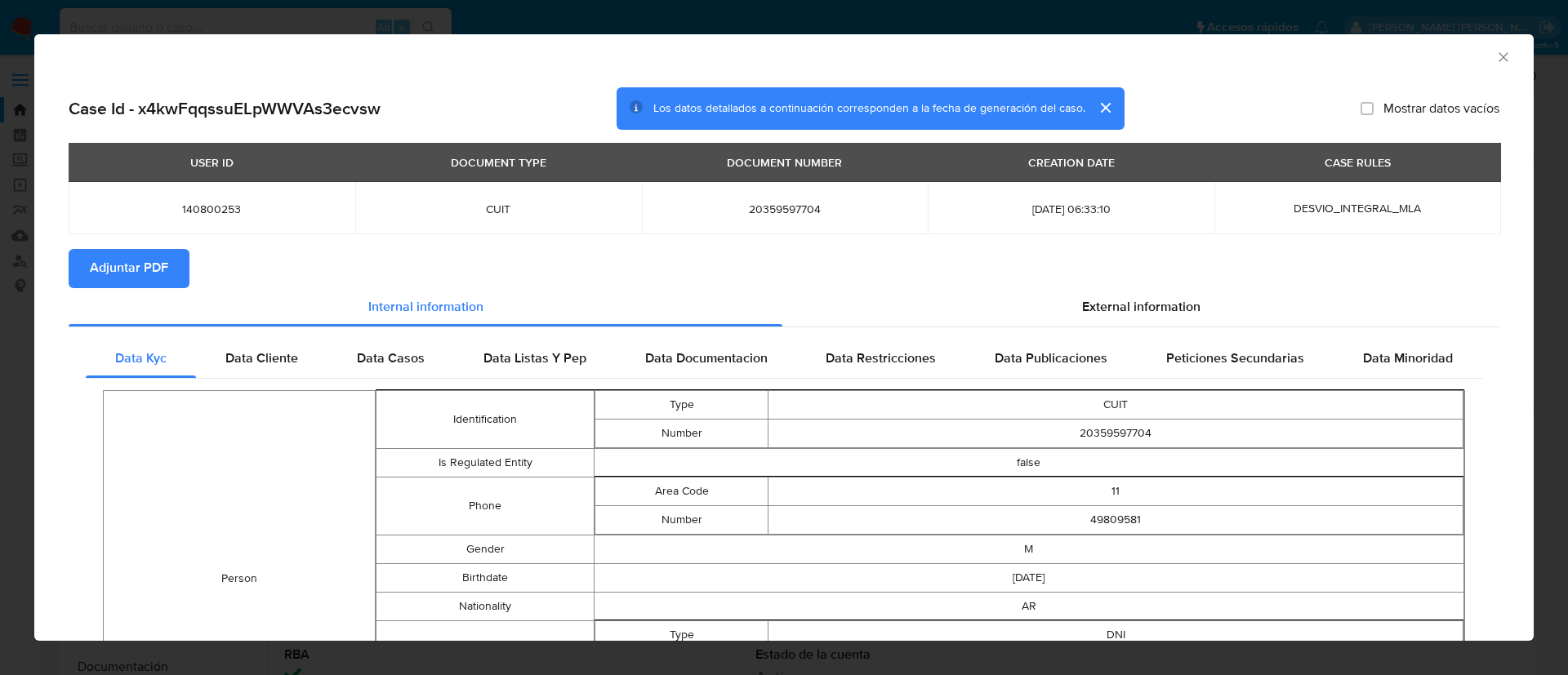
click at [149, 259] on span "Adjuntar PDF" at bounding box center [129, 269] width 78 height 36
click at [1495, 57] on icon "Cerrar ventana" at bounding box center [1503, 56] width 16 height 16
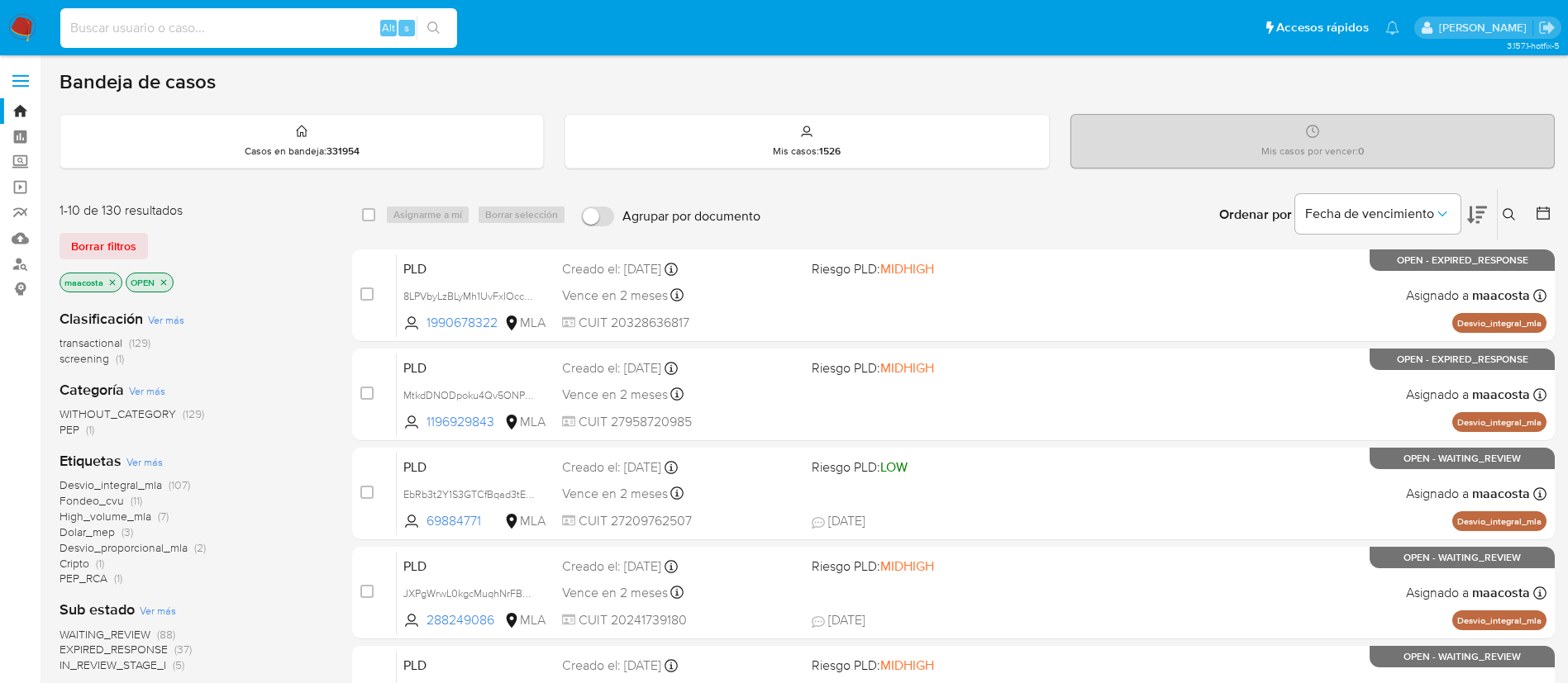
click at [340, 37] on input at bounding box center [258, 28] width 397 height 21
paste input "pmgyV1Kwud2YDnQcI6S6lTrA"
type input "pmgyV1Kwud2YDnQcI6S6lTrA"
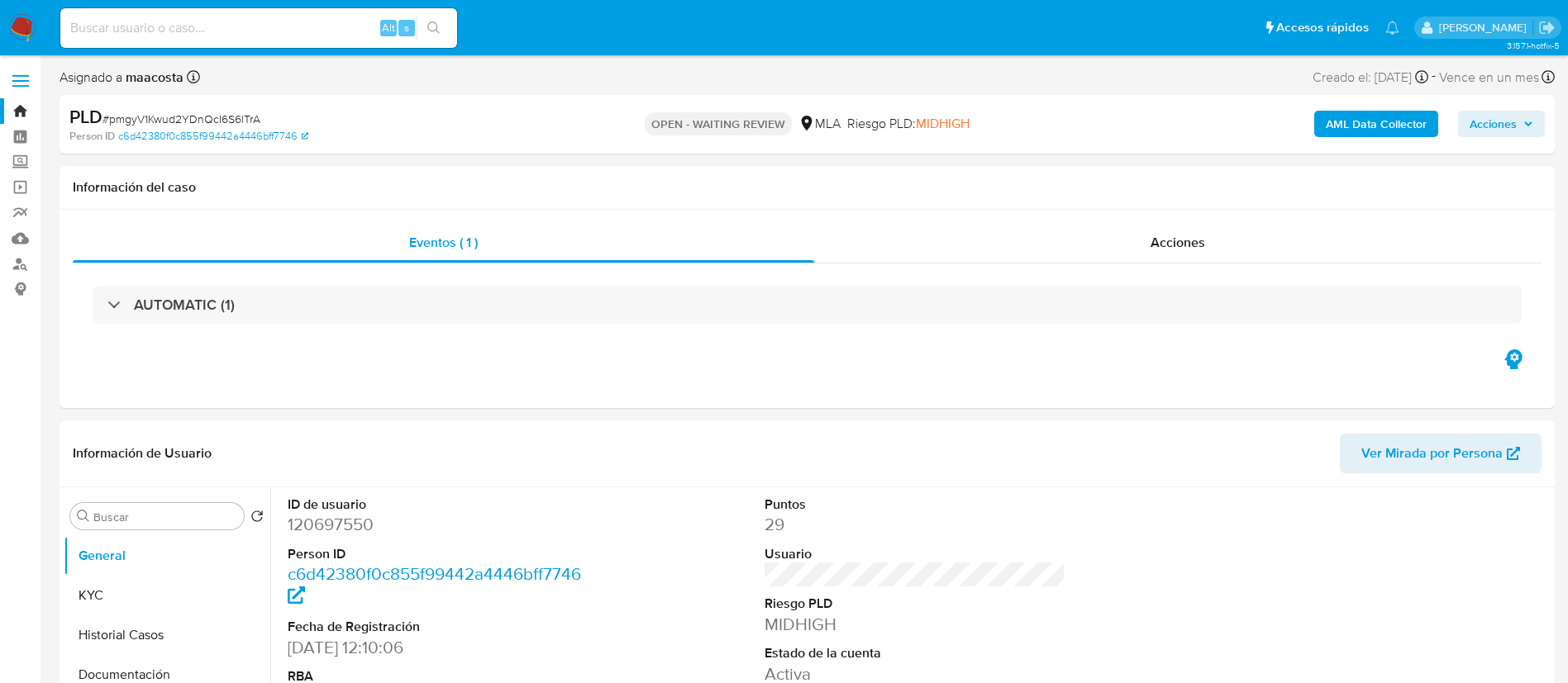
select select "10"
click at [1350, 123] on b "AML Data Collector" at bounding box center [1376, 123] width 101 height 26
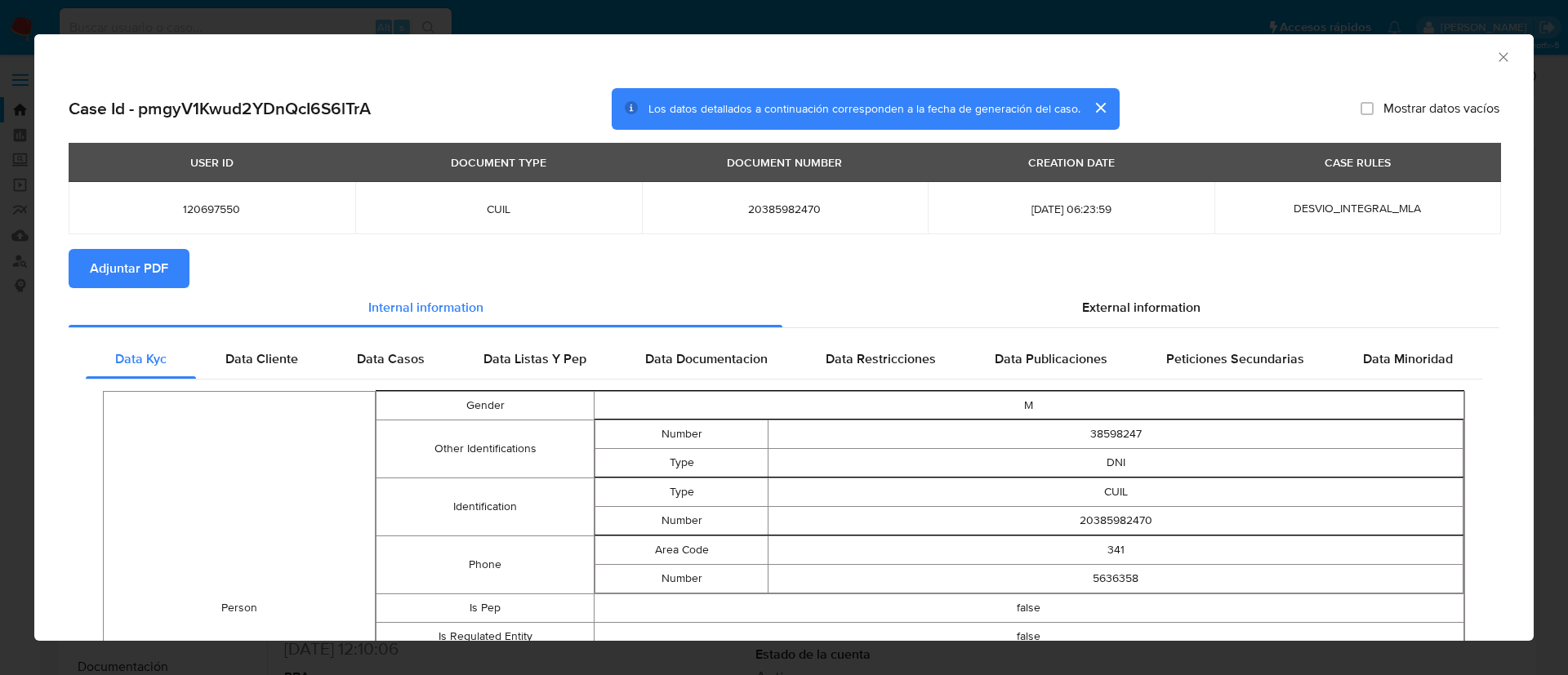
click at [149, 259] on span "Adjuntar PDF" at bounding box center [129, 269] width 78 height 36
click at [1495, 57] on icon "Cerrar ventana" at bounding box center [1503, 56] width 16 height 16
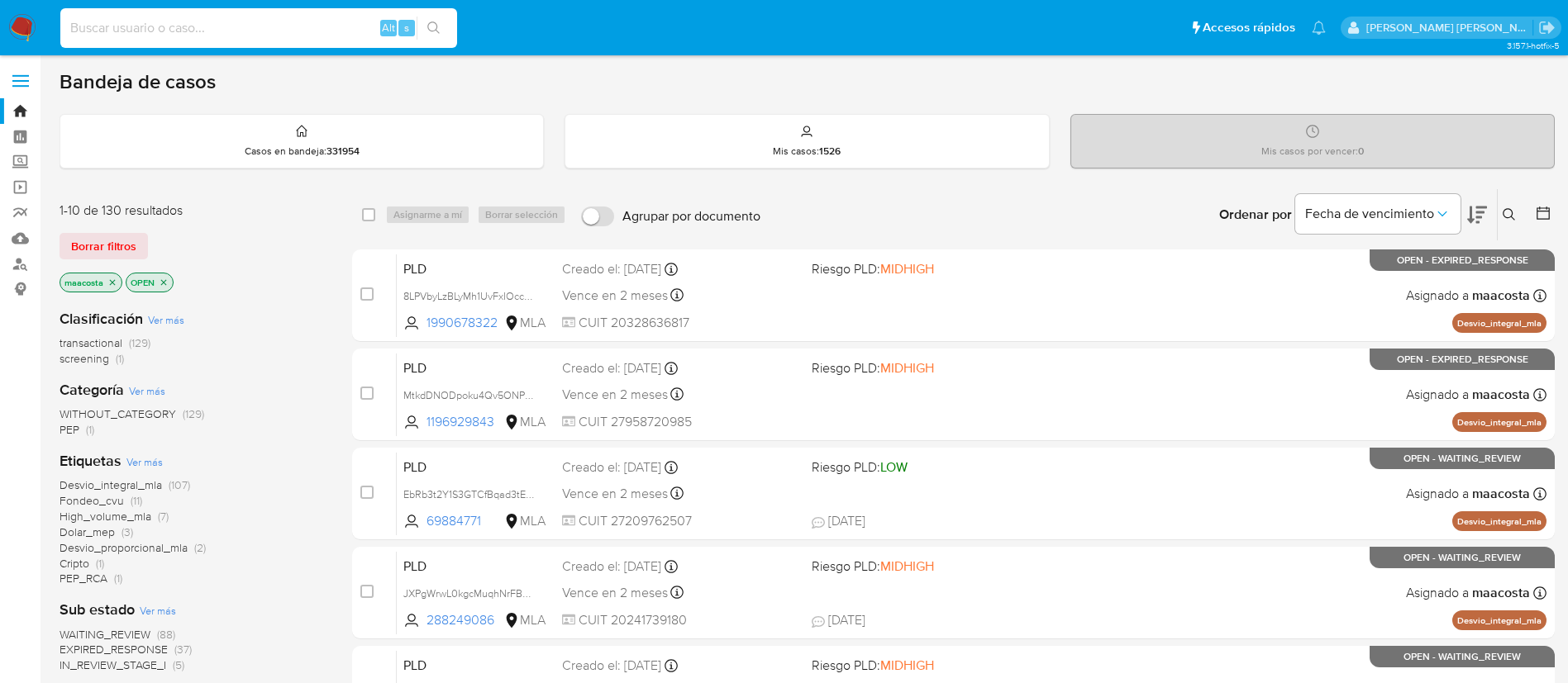
click at [281, 31] on input at bounding box center [258, 28] width 397 height 21
paste input "CkX3AlRS39BZicHkvjtQ1XHW"
type input "CkX3AlRS39BZicHkvjtQ1XHW"
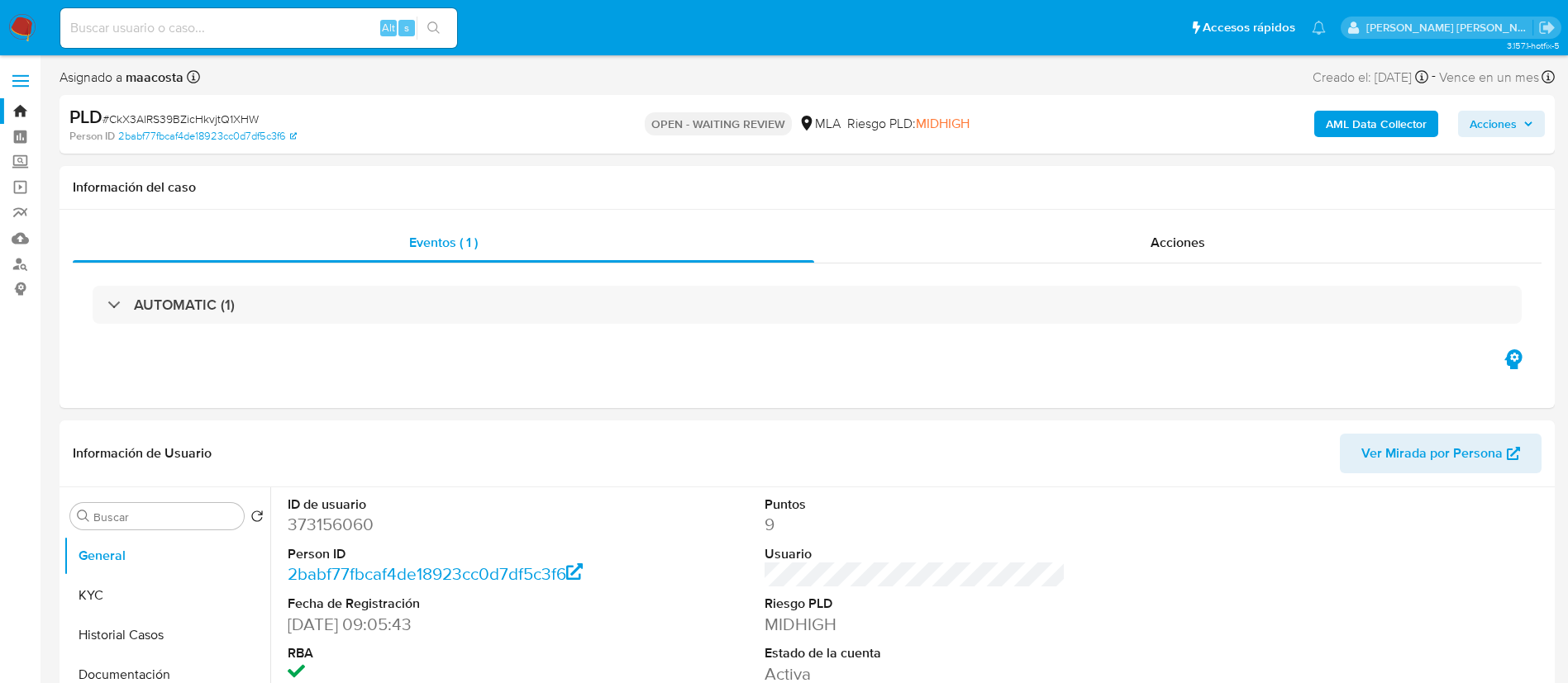
select select "10"
click at [1355, 87] on div "Creado el: 12/07/2025 Creado el: 12/07/2025 03:12:35" at bounding box center [1371, 76] width 116 height 22
click at [1350, 123] on b "AML Data Collector" at bounding box center [1376, 123] width 101 height 26
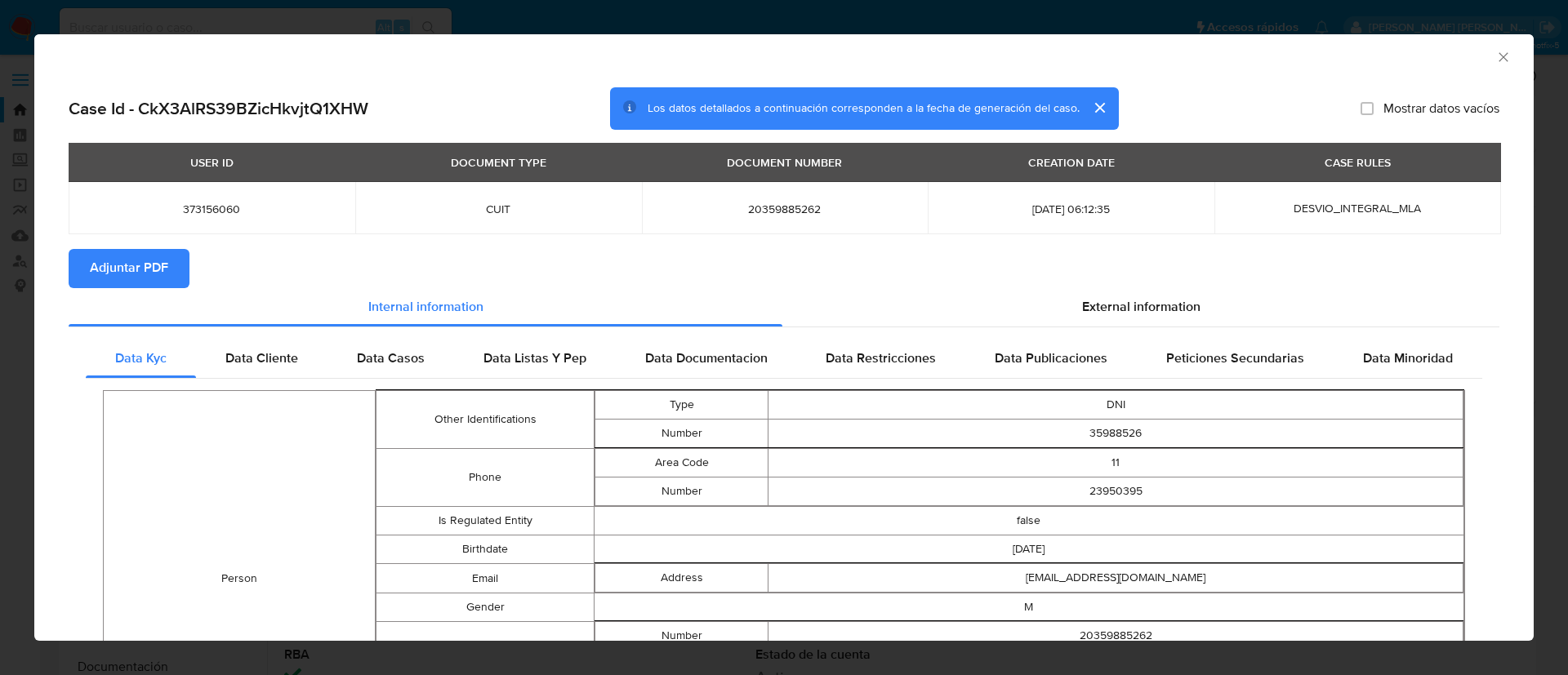
click at [149, 259] on span "Adjuntar PDF" at bounding box center [129, 269] width 78 height 36
click at [1495, 57] on icon "Cerrar ventana" at bounding box center [1503, 56] width 16 height 16
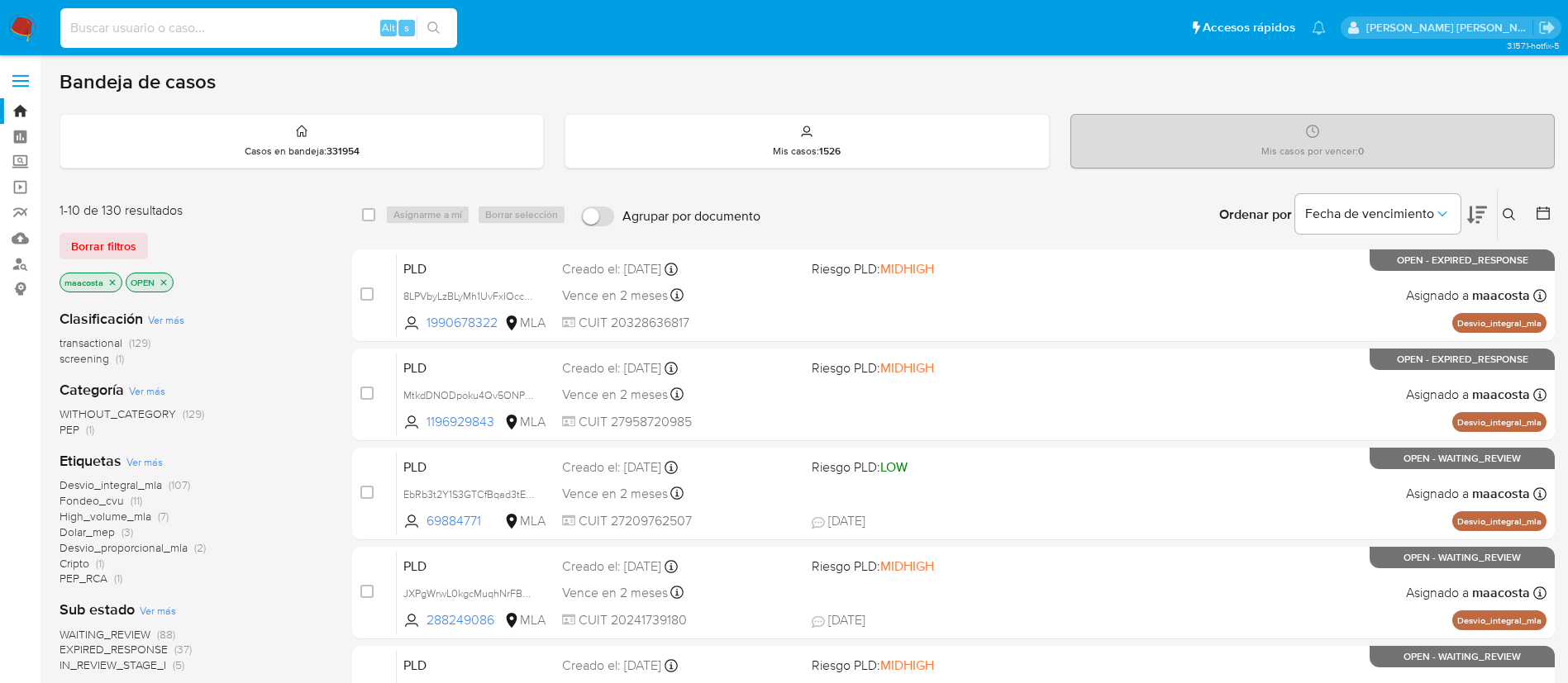
click at [354, 32] on input at bounding box center [258, 28] width 397 height 21
paste input "oqvZh9FgntqoJe1IXx1o32qk"
type input "oqvZh9FgntqoJe1IXx1o32qk"
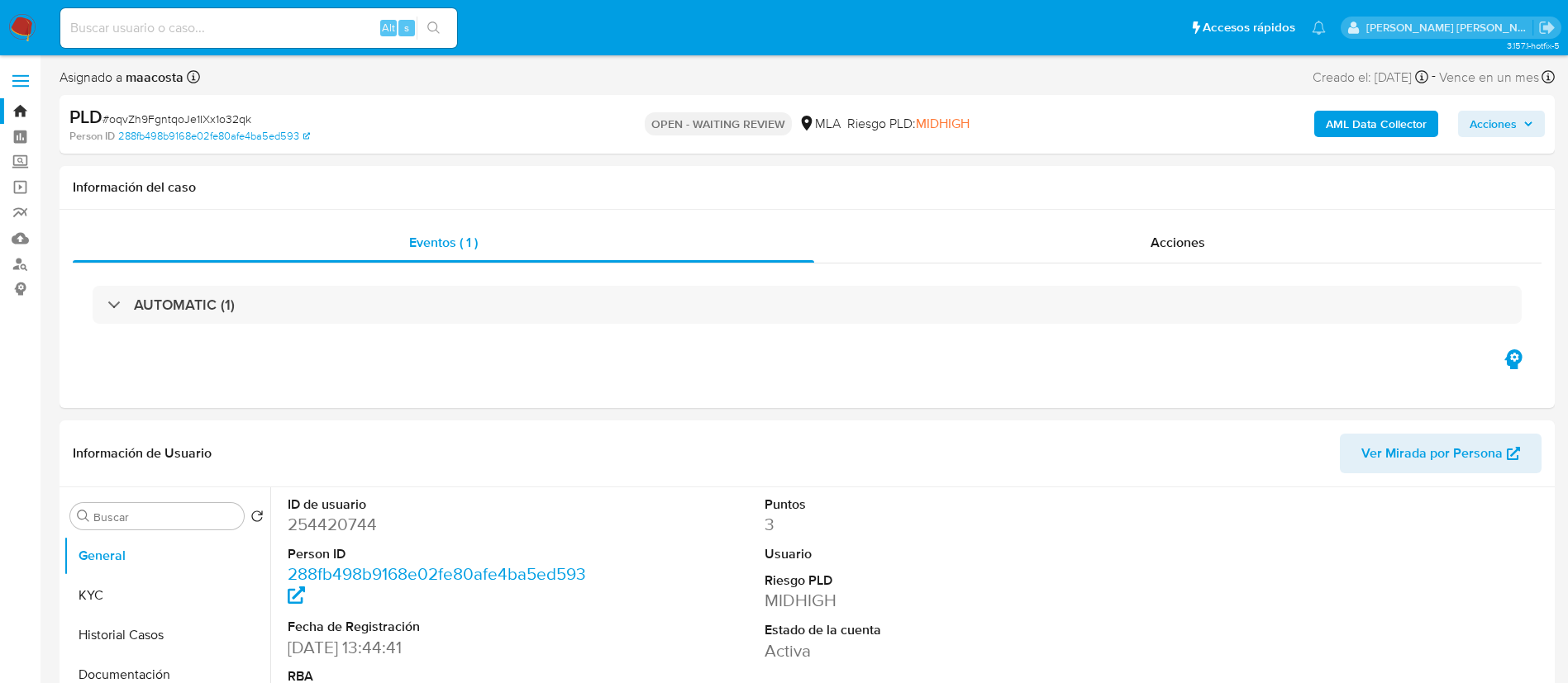
select select "10"
click at [1350, 123] on b "AML Data Collector" at bounding box center [1376, 123] width 101 height 26
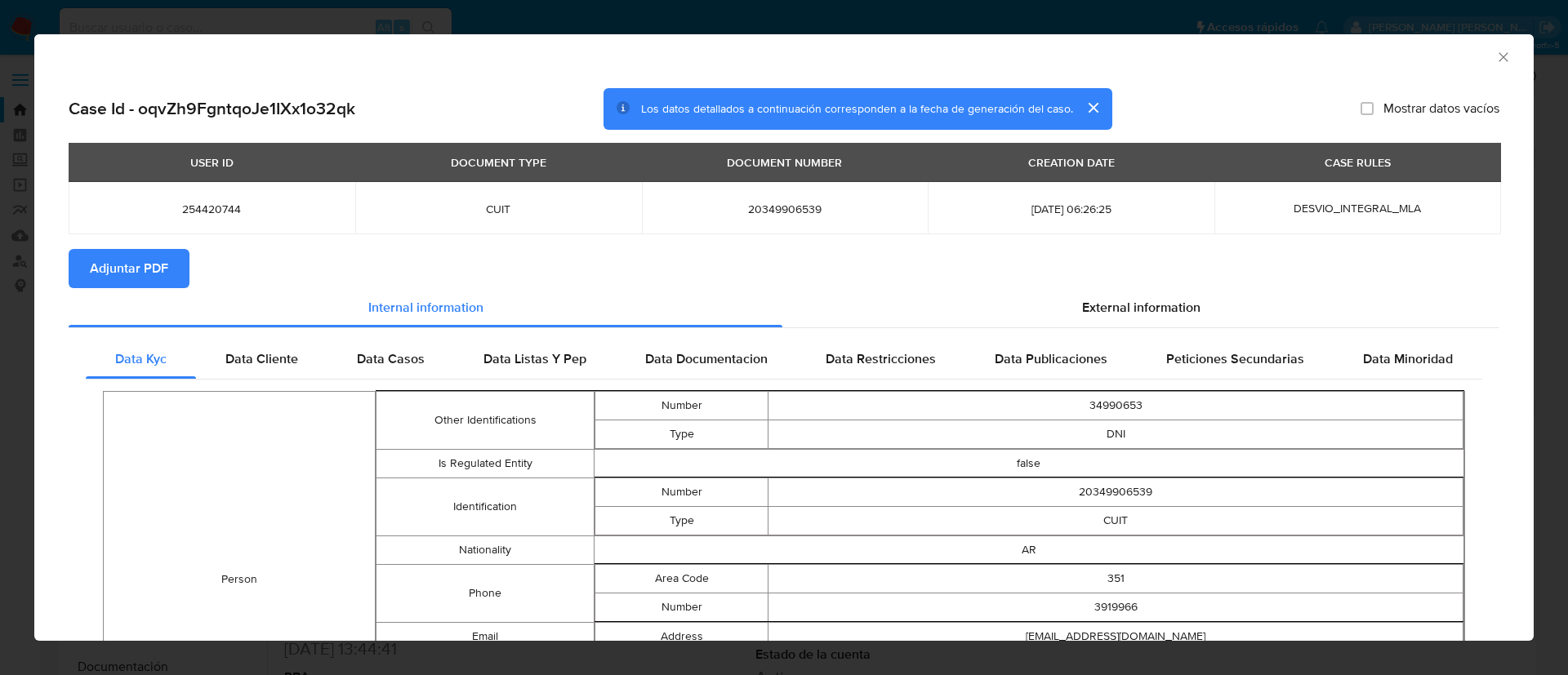
click at [149, 259] on span "Adjuntar PDF" at bounding box center [129, 269] width 78 height 36
click at [1495, 57] on icon "Cerrar ventana" at bounding box center [1503, 56] width 16 height 16
